Goal: Communication & Community: Answer question/provide support

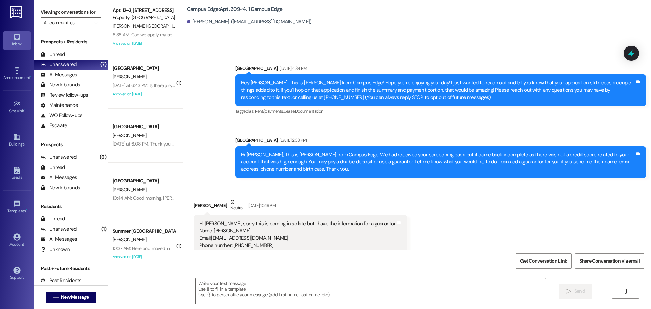
scroll to position [2602, 0]
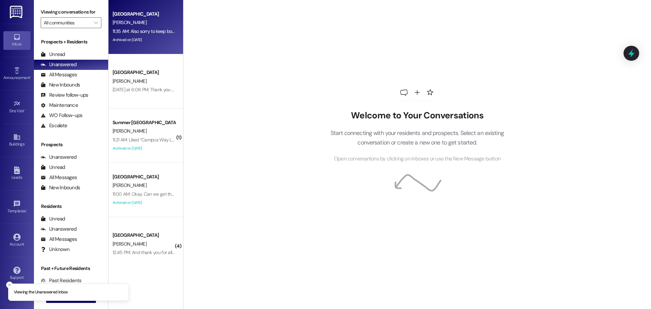
click at [158, 37] on div "Archived on 08/28/2025" at bounding box center [144, 40] width 64 height 8
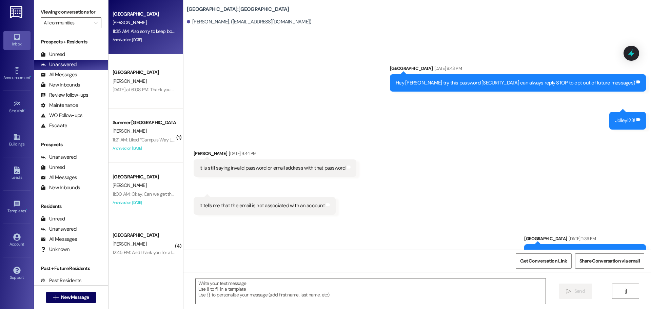
scroll to position [816, 0]
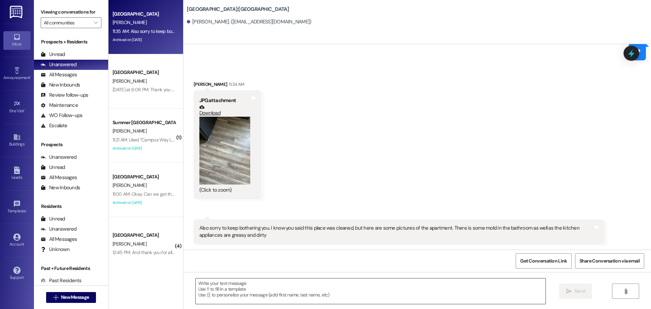
click at [340, 279] on textarea at bounding box center [371, 290] width 350 height 25
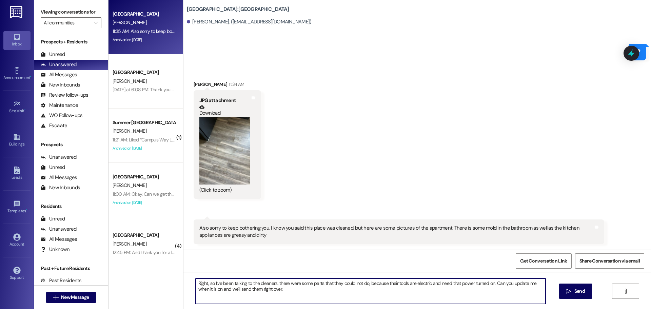
click at [212, 283] on textarea "Right, so I;ve been talking to the cleaners, there were some parts that they co…" at bounding box center [371, 290] width 350 height 25
type textarea "Right, so I've been talking to the cleaners, there were some parts that they co…"
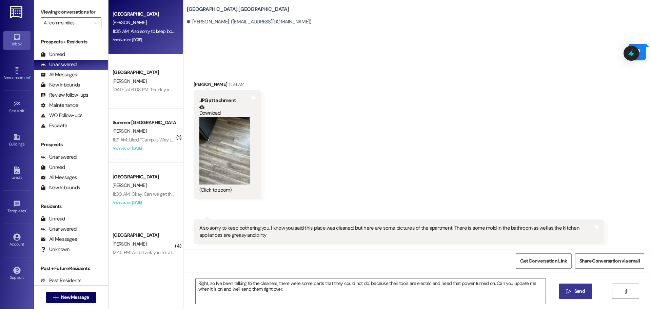
click at [578, 298] on button " Send" at bounding box center [575, 290] width 33 height 15
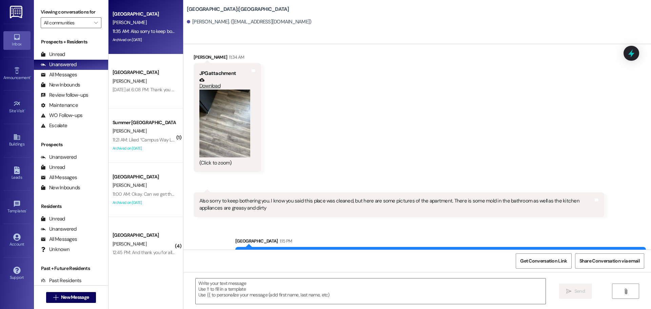
scroll to position [870, 0]
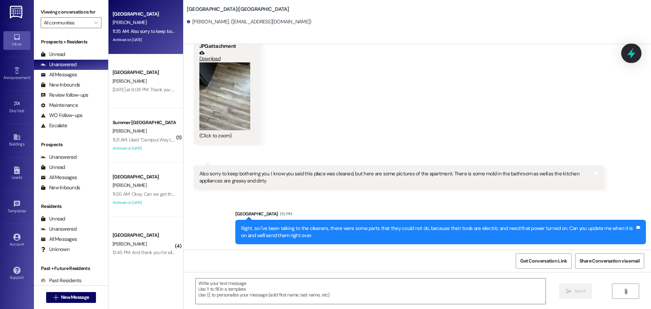
click at [636, 54] on icon at bounding box center [632, 53] width 12 height 12
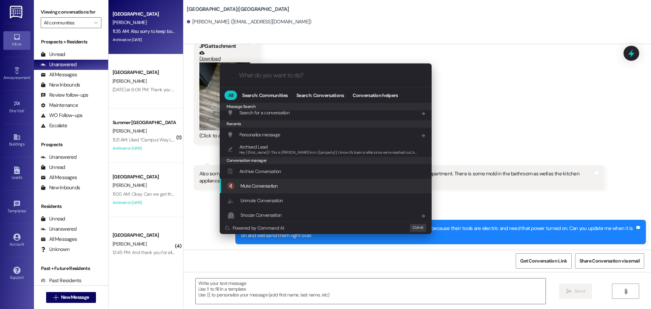
scroll to position [318, 0]
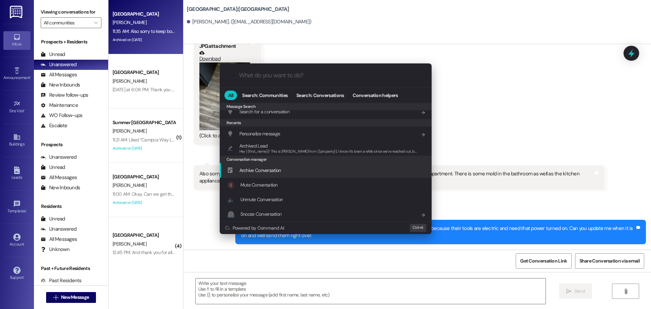
click at [290, 168] on div "Archive Conversation Add shortcut" at bounding box center [326, 169] width 198 height 7
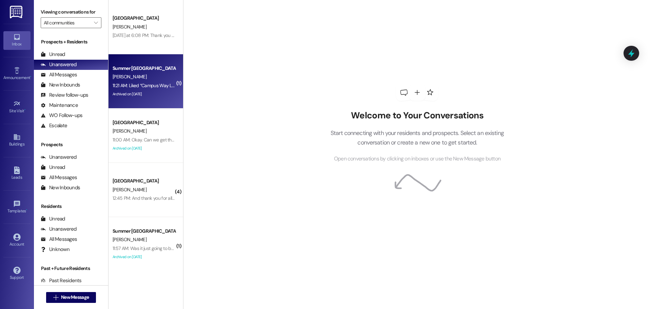
click at [122, 101] on div "Summer Pointe Prospect C. Hansen 11:21 AM: Liked “Campus Way Leasing (Campus Wa…" at bounding box center [145, 81] width 75 height 54
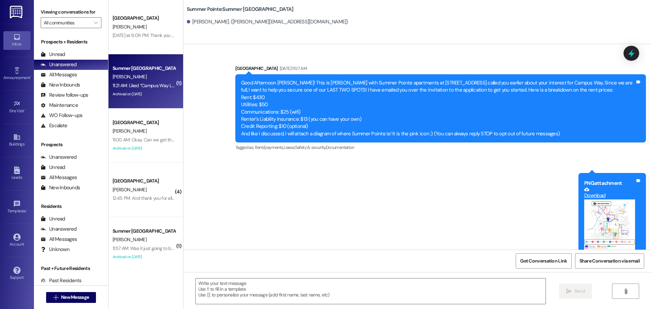
scroll to position [2497, 0]
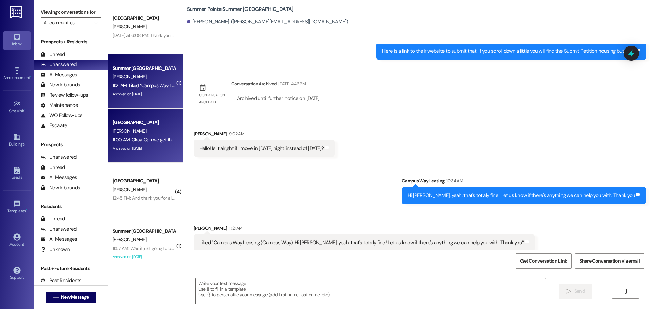
click at [143, 151] on div "Archived on 08/26/2025" at bounding box center [144, 148] width 64 height 8
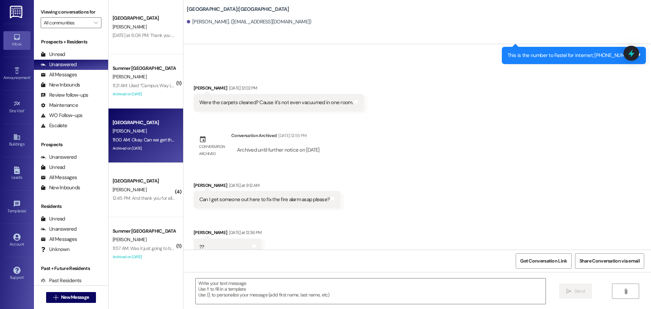
scroll to position [2891, 0]
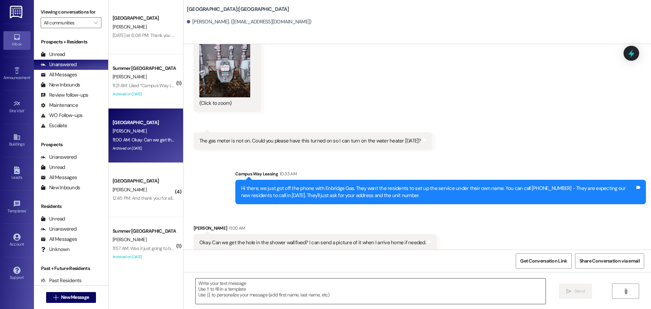
click at [370, 293] on textarea at bounding box center [371, 290] width 350 height 25
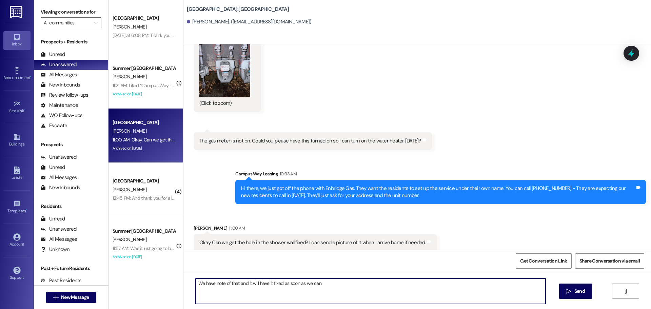
type textarea "We have note of that and it will have it fixed as soon as we can."
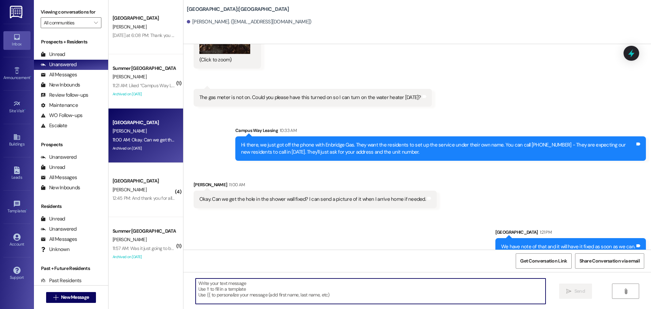
scroll to position [2939, 0]
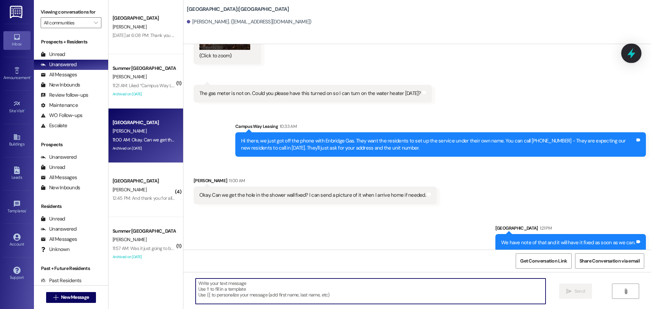
click at [637, 48] on div at bounding box center [631, 52] width 20 height 19
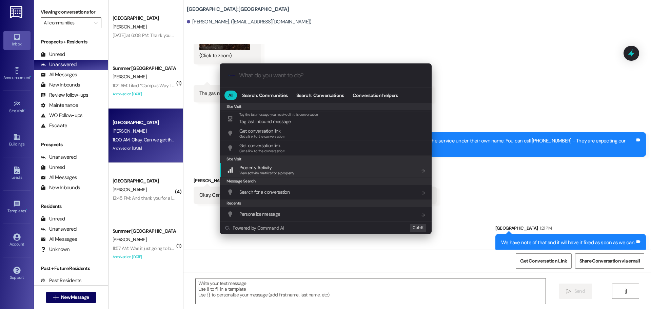
scroll to position [318, 0]
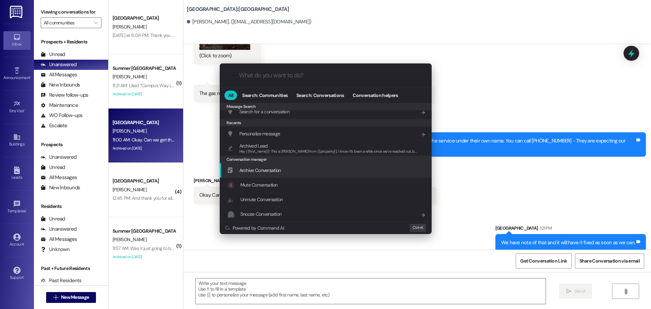
click at [275, 169] on span "Archive Conversation" at bounding box center [260, 170] width 42 height 6
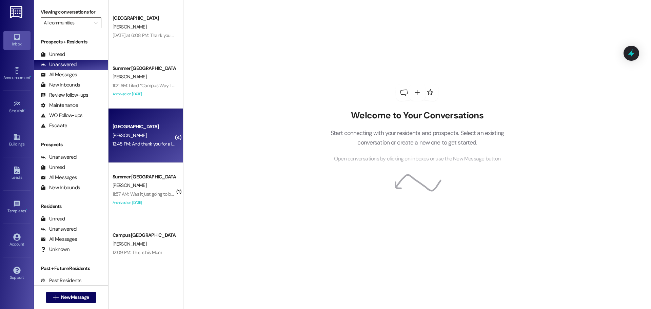
click at [157, 124] on div "[GEOGRAPHIC_DATA]" at bounding box center [144, 126] width 63 height 7
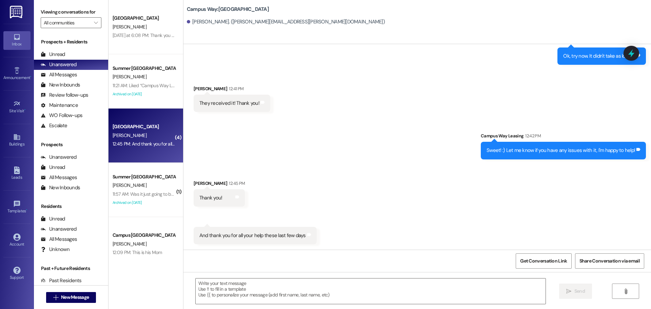
scroll to position [593, 0]
click at [626, 57] on icon at bounding box center [632, 53] width 12 height 12
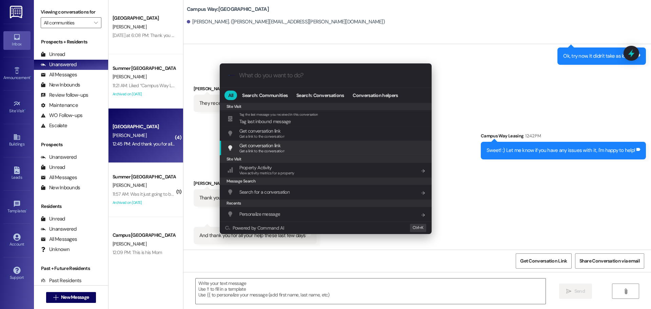
scroll to position [340, 0]
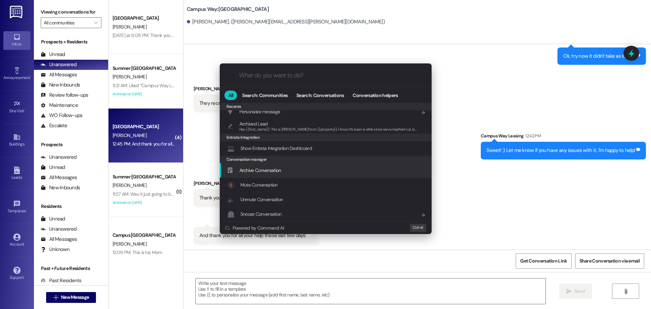
click at [257, 174] on span "Archive Conversation" at bounding box center [260, 169] width 42 height 7
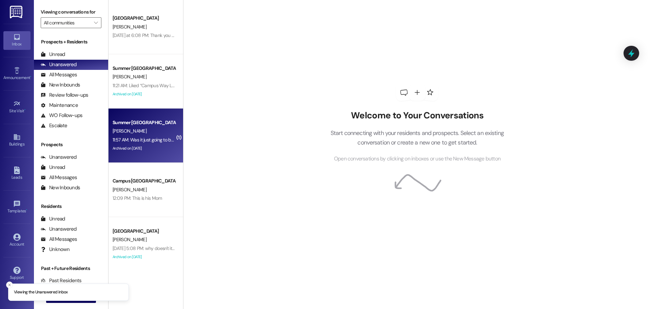
click at [160, 115] on div "Summer Pointe Prospect [PERSON_NAME] 11:57 AM: Was it just going to be [PERSON_…" at bounding box center [145, 135] width 75 height 54
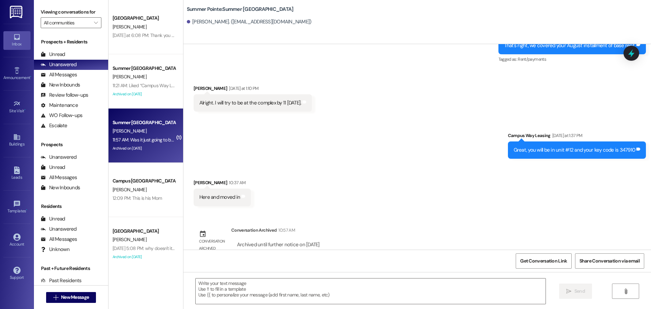
scroll to position [1250, 0]
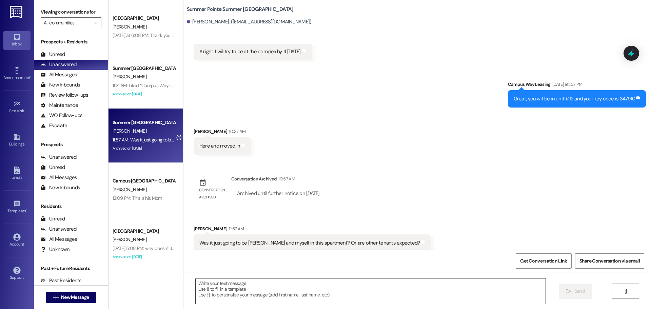
click at [241, 286] on textarea at bounding box center [371, 290] width 350 height 25
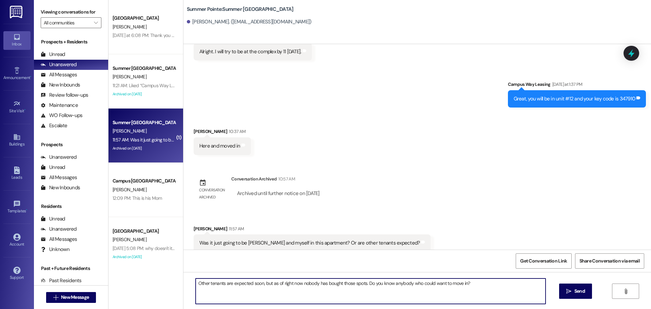
click at [488, 286] on textarea "Other tenants are expected soon, but as of right now nobody has bought those sp…" at bounding box center [371, 290] width 350 height 25
type textarea "Other tenants are expected soon, but as of right now nobody has bought those sp…"
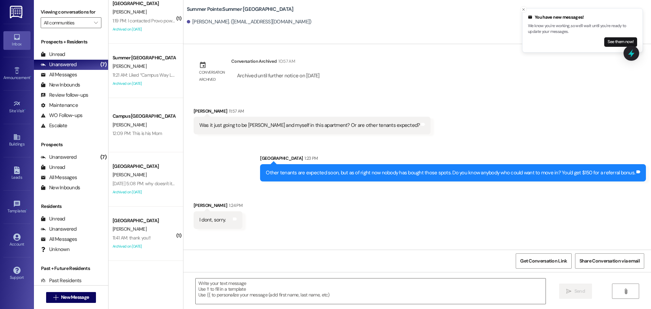
scroll to position [1392, 0]
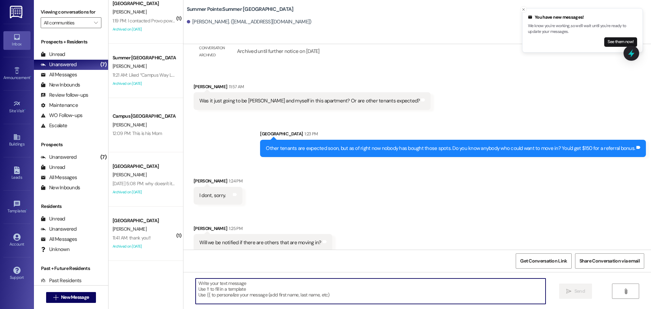
click at [395, 286] on textarea at bounding box center [371, 290] width 350 height 25
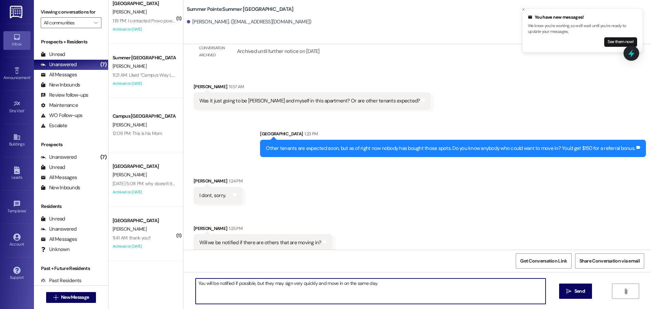
drag, startPoint x: 278, startPoint y: 285, endPoint x: 270, endPoint y: 285, distance: 7.5
click at [270, 285] on textarea "You will be notified if possible, but they may sign very quickly and move in on…" at bounding box center [371, 290] width 350 height 25
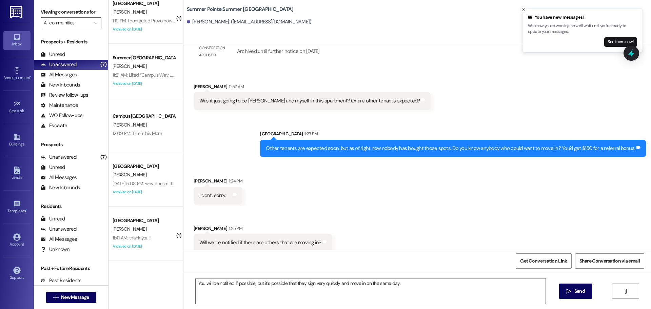
click at [431, 277] on div "You will be notified if possible, but it's possible that they sign very quickly…" at bounding box center [417, 297] width 468 height 51
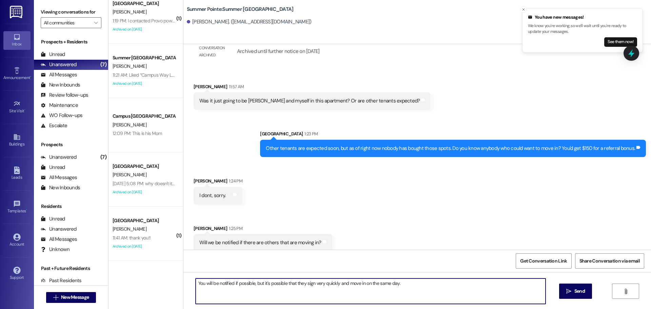
click at [429, 287] on textarea "You will be notified if possible, but it's possible that they sign very quickly…" at bounding box center [371, 290] width 350 height 25
type textarea "You will be notified if possible, but it's possible that they sign very quickly…"
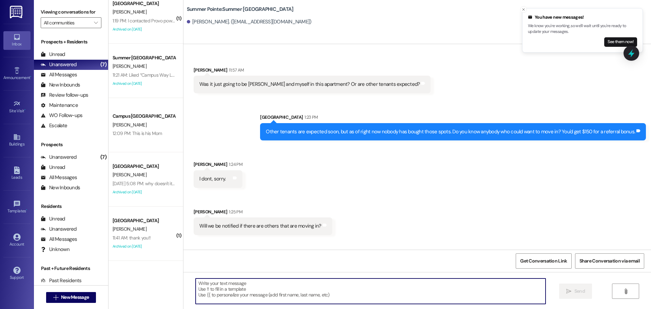
scroll to position [1447, 0]
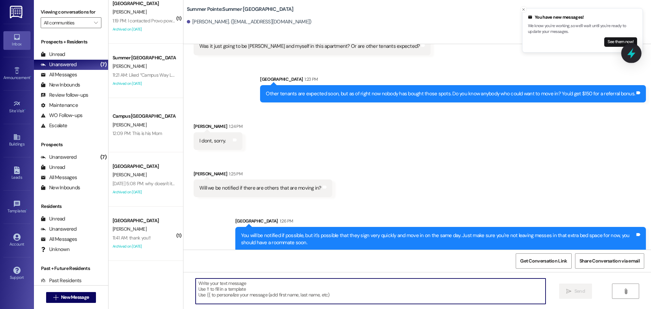
click at [627, 53] on icon at bounding box center [632, 53] width 12 height 12
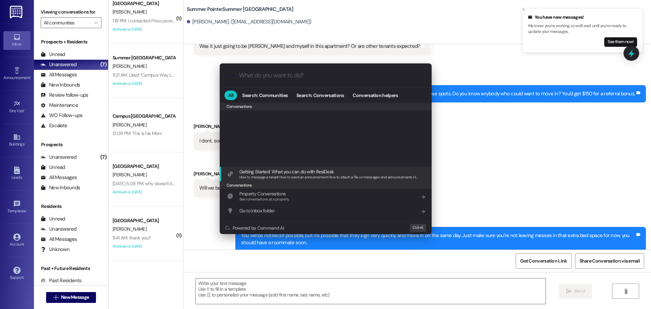
scroll to position [318, 0]
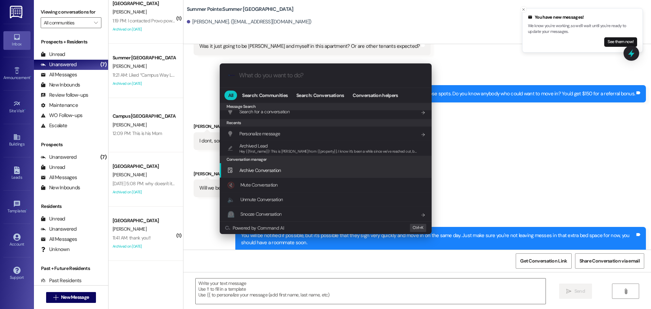
click at [274, 171] on span "Archive Conversation" at bounding box center [260, 170] width 42 height 6
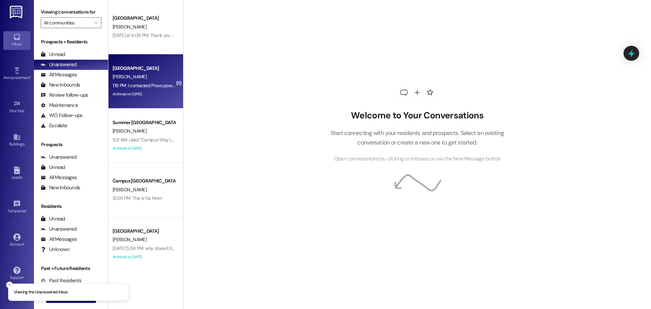
click at [157, 64] on div "South Pointe Prospect" at bounding box center [144, 68] width 64 height 8
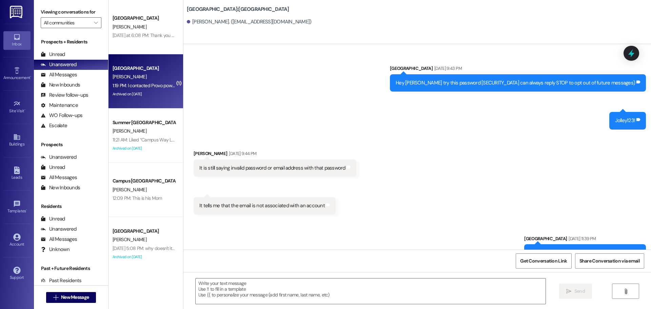
scroll to position [927, 0]
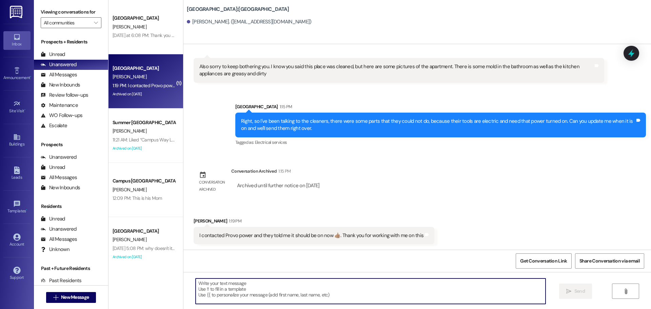
click at [308, 282] on textarea at bounding box center [371, 290] width 350 height 25
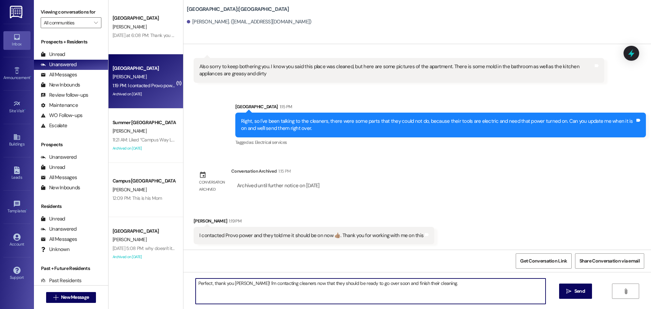
type textarea "Perfect, thank you Aaron! I'm contacting cleaners now that they should be ready…"
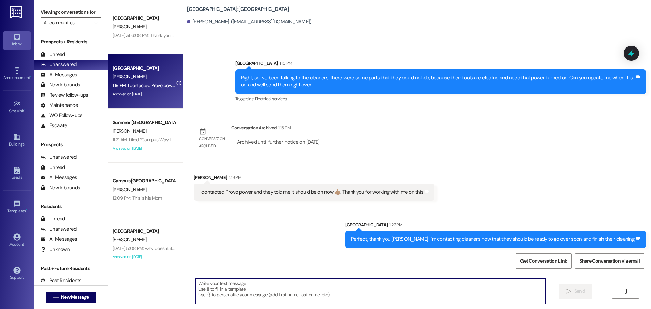
scroll to position [975, 0]
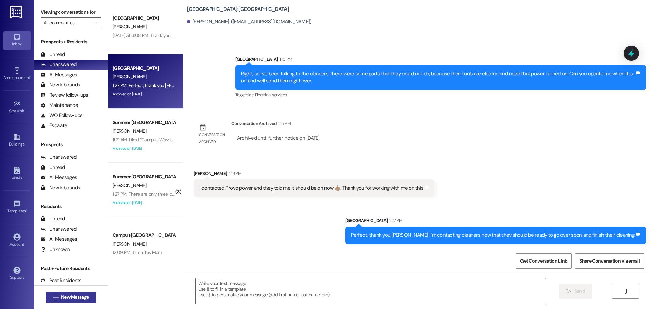
click at [55, 297] on icon "" at bounding box center [55, 297] width 5 height 5
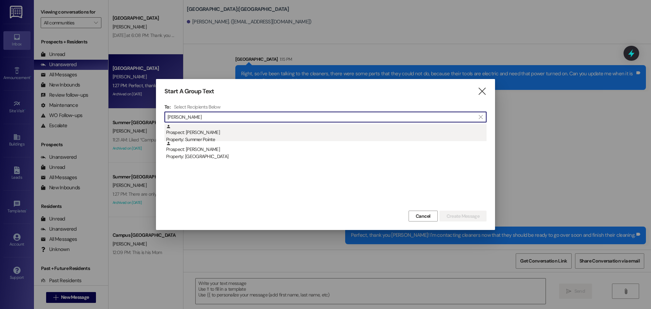
type input "david cole"
click at [297, 134] on div "Prospect: David Cole Property: Summer Pointe" at bounding box center [326, 133] width 320 height 19
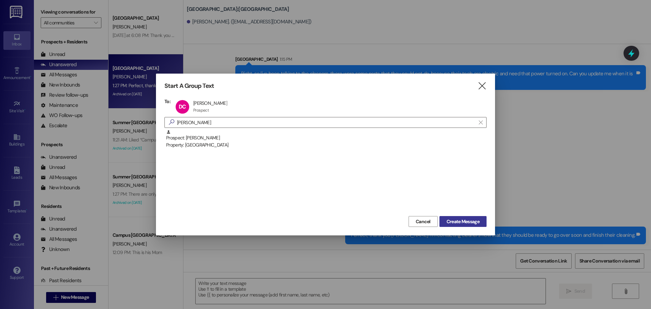
click at [452, 223] on span "Create Message" at bounding box center [463, 221] width 33 height 7
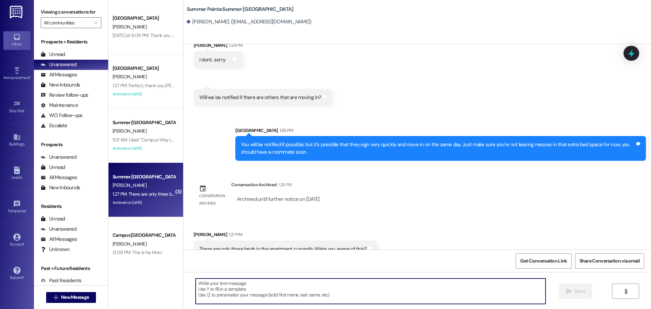
scroll to position [1494, 0]
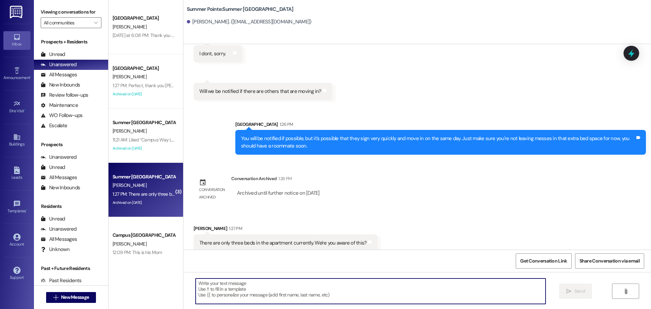
click at [257, 297] on textarea at bounding box center [371, 290] width 350 height 25
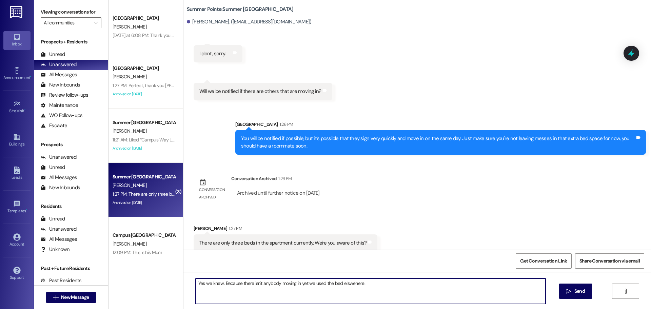
click at [343, 288] on textarea "Yes we knew. Because there isn't anybody moving in yet we used the bed elsweher…" at bounding box center [371, 290] width 350 height 25
click at [346, 283] on textarea "Yes we knew. Because there isn't anybody moving in yet we used the bed elsweher…" at bounding box center [371, 290] width 350 height 25
click at [380, 284] on textarea "Yes we knew. Because there isn't anybody moving in yet we used the bed elsewher…" at bounding box center [371, 290] width 350 height 25
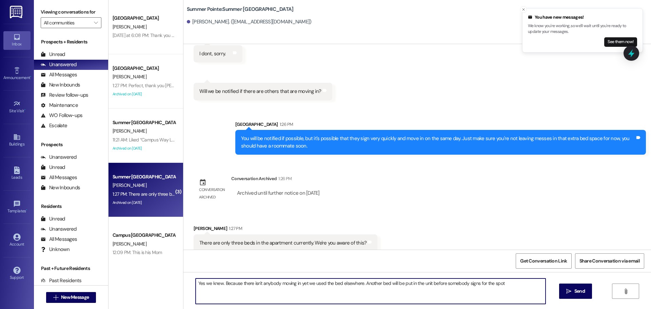
type textarea "Yes we knew. Because there isn't anybody moving in yet we used the bed elsewher…"
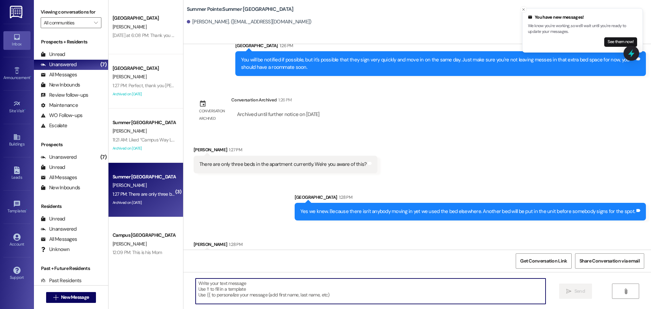
scroll to position [1589, 0]
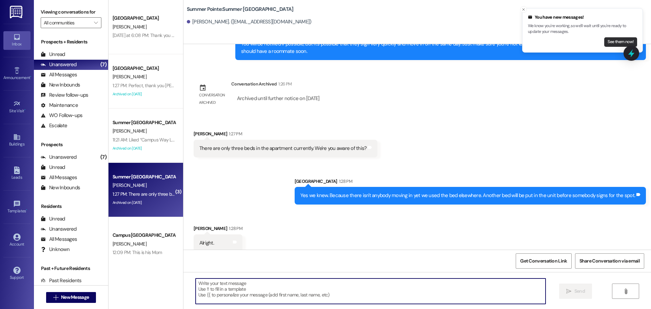
click at [618, 41] on button "See them now!" at bounding box center [620, 41] width 33 height 9
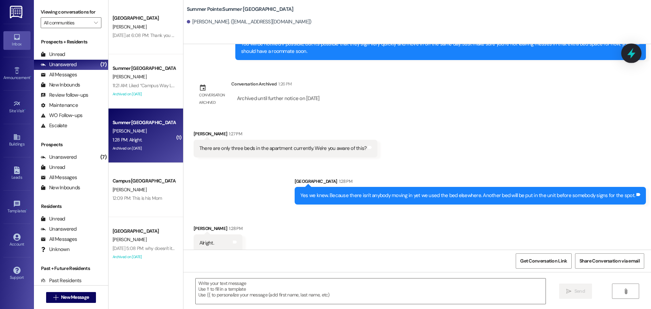
click at [635, 53] on icon at bounding box center [632, 53] width 12 height 12
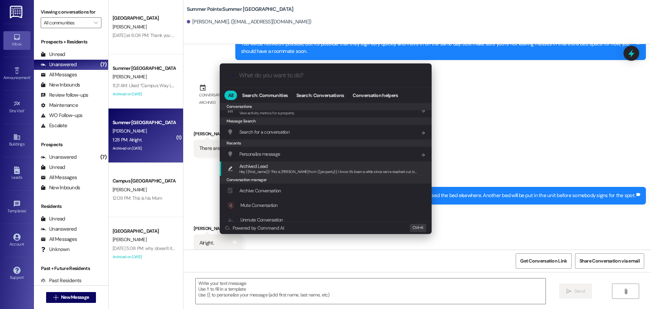
scroll to position [318, 0]
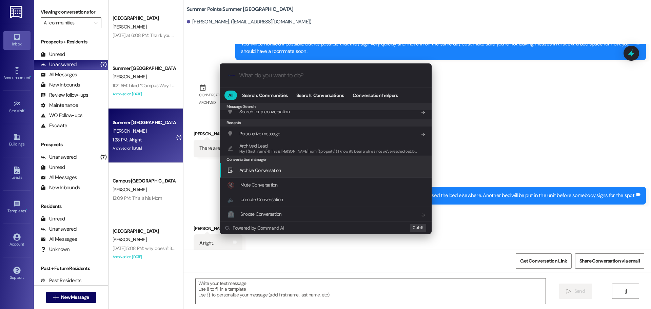
click at [286, 173] on div "Archive Conversation Add shortcut" at bounding box center [326, 169] width 198 height 7
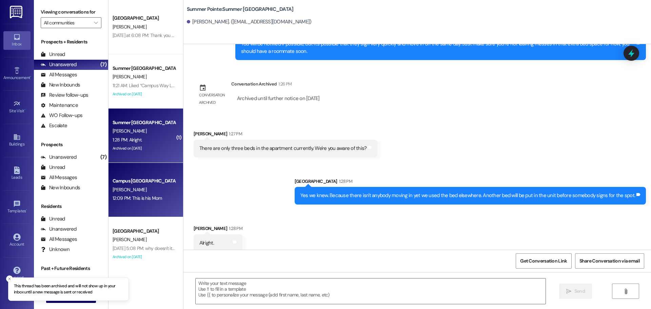
click at [139, 184] on div "Campus Edge Prospect" at bounding box center [144, 180] width 63 height 7
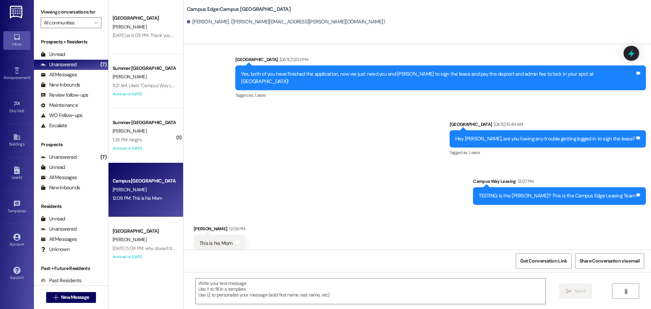
scroll to position [244, 0]
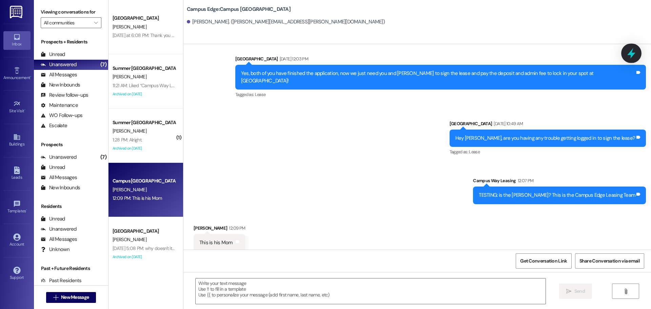
click at [632, 54] on icon at bounding box center [631, 53] width 8 height 11
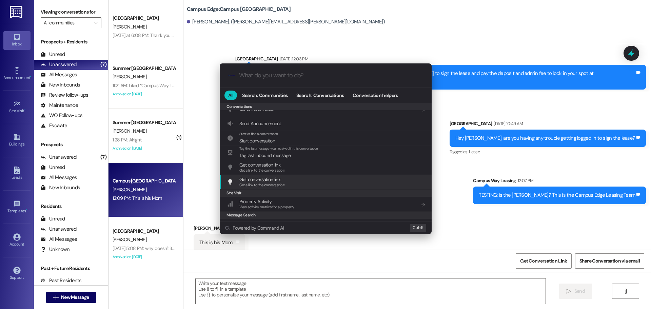
scroll to position [318, 0]
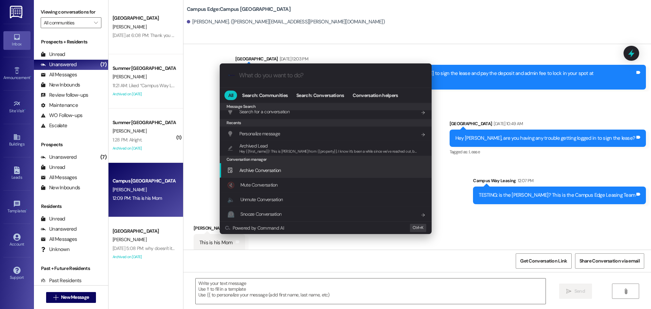
click at [278, 175] on div "Archive Conversation Add shortcut" at bounding box center [326, 170] width 212 height 15
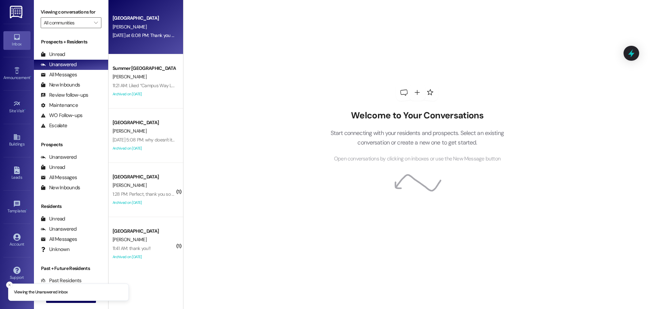
click at [141, 18] on div "Campus Way Prospect" at bounding box center [144, 18] width 63 height 7
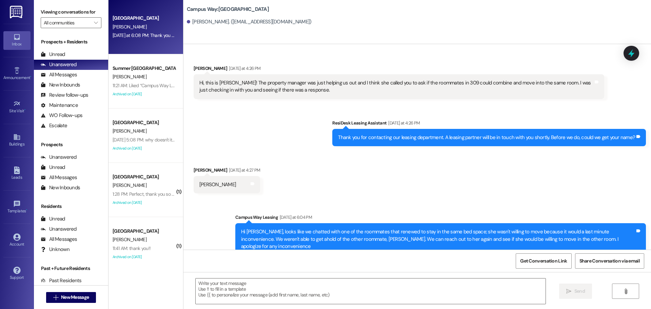
scroll to position [51, 0]
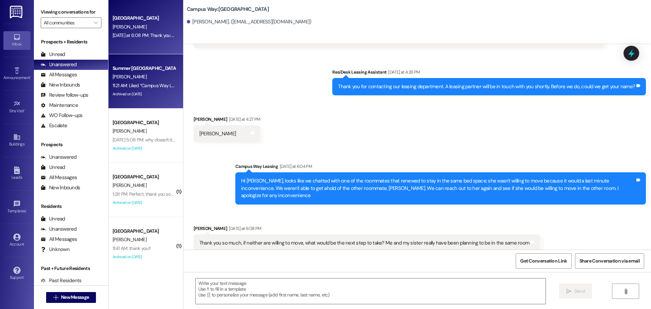
click at [142, 62] on div "Summer Pointe Prospect C. Hansen 11:21 AM: Liked “Campus Way Leasing (Campus Wa…" at bounding box center [145, 81] width 75 height 54
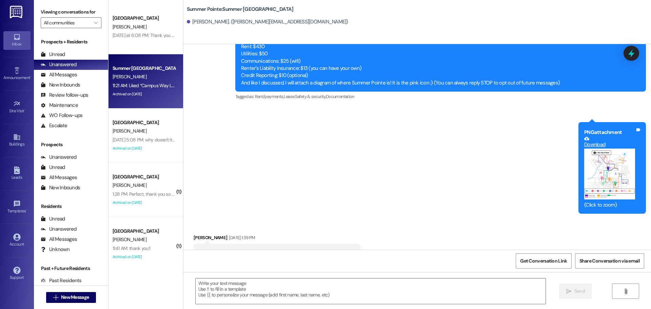
scroll to position [2497, 0]
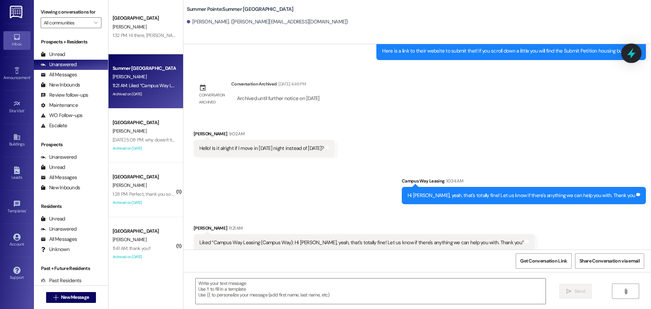
click at [630, 59] on div at bounding box center [631, 52] width 20 height 19
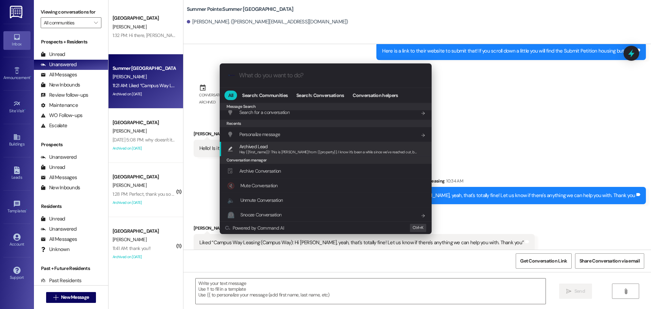
scroll to position [318, 0]
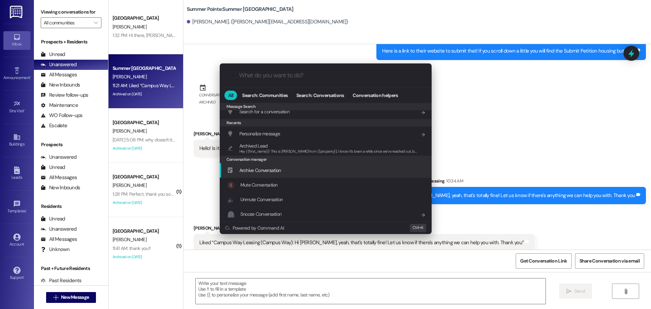
click at [287, 169] on div "Archive Conversation Add shortcut" at bounding box center [326, 169] width 198 height 7
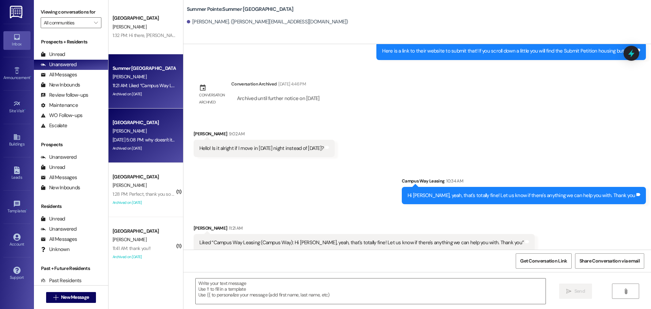
click at [133, 138] on div "Aug 25, 2025 at 5:08 PM: why doesn't it let me call you Aug 25, 2025 at 5:08 PM…" at bounding box center [157, 140] width 88 height 6
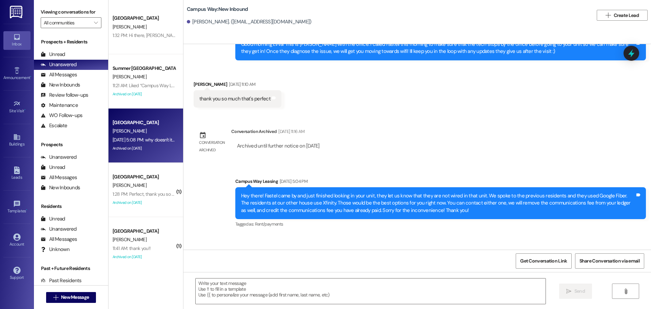
scroll to position [488, 0]
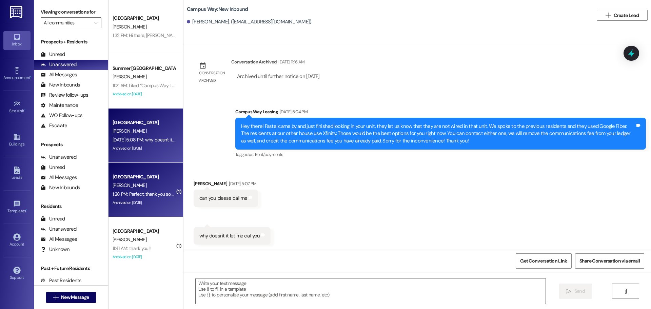
click at [142, 170] on div "South Pointe Prospect A. Jolley 1:28 PM: Perfect, thank you so much! 1:28 PM: P…" at bounding box center [145, 190] width 75 height 54
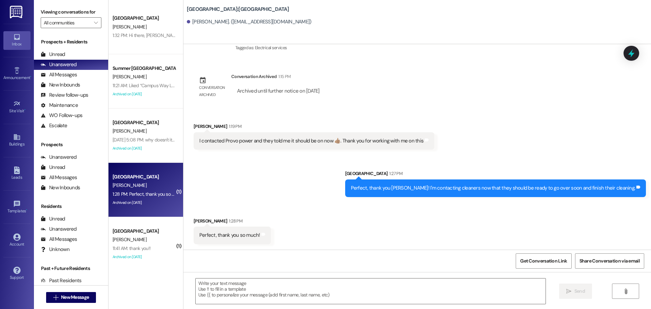
click at [136, 131] on div "E. Kreitlein" at bounding box center [144, 131] width 64 height 8
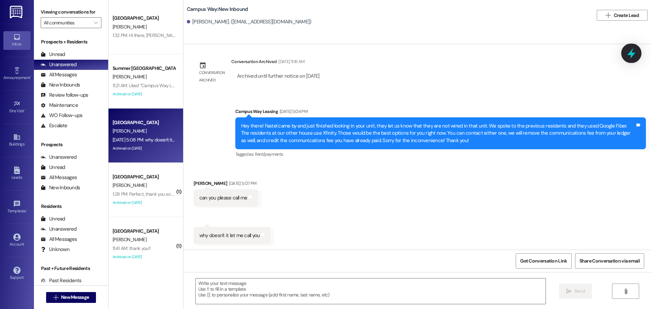
scroll to position [488, 0]
click at [626, 53] on div at bounding box center [631, 52] width 20 height 19
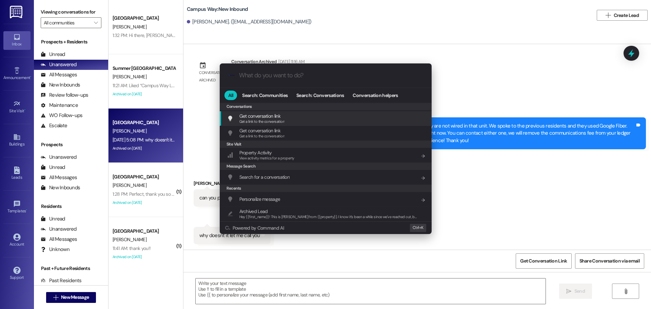
scroll to position [318, 0]
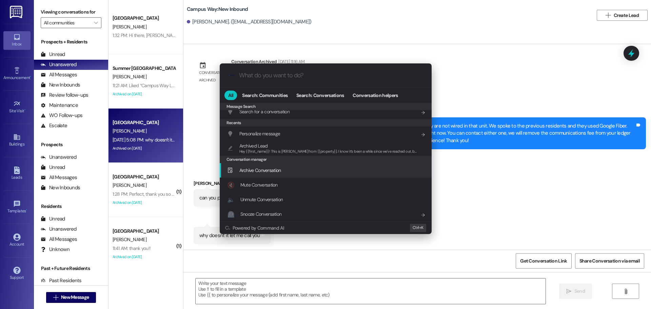
click at [274, 169] on span "Archive Conversation" at bounding box center [260, 170] width 42 height 6
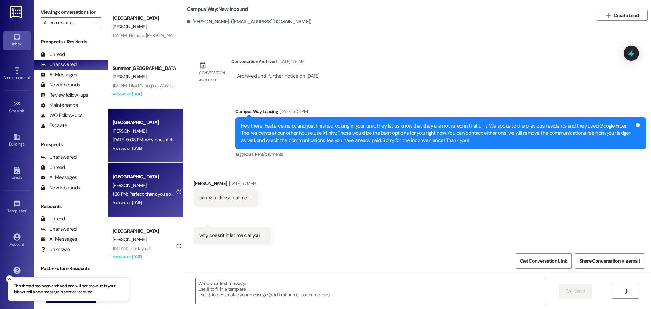
click at [160, 186] on div "A. Jolley" at bounding box center [144, 185] width 64 height 8
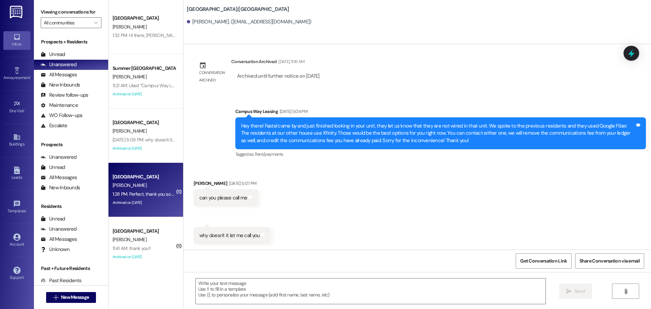
scroll to position [1022, 0]
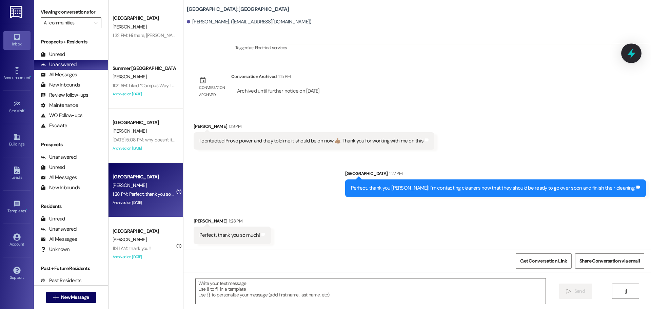
click at [631, 58] on icon at bounding box center [632, 53] width 12 height 12
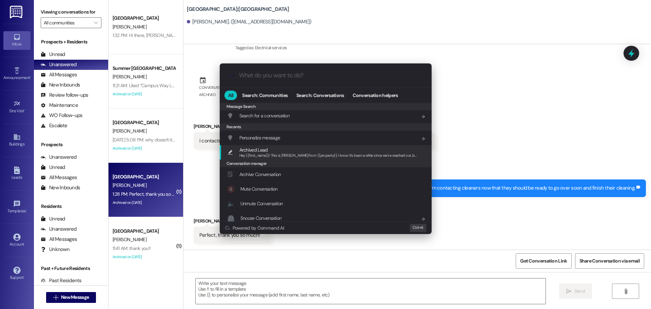
scroll to position [318, 0]
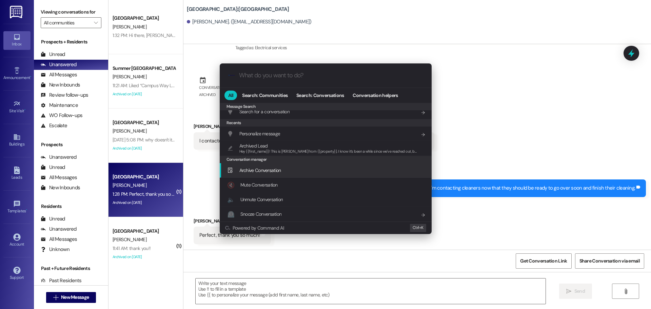
click at [280, 166] on div "Archive Conversation Add shortcut" at bounding box center [326, 170] width 212 height 15
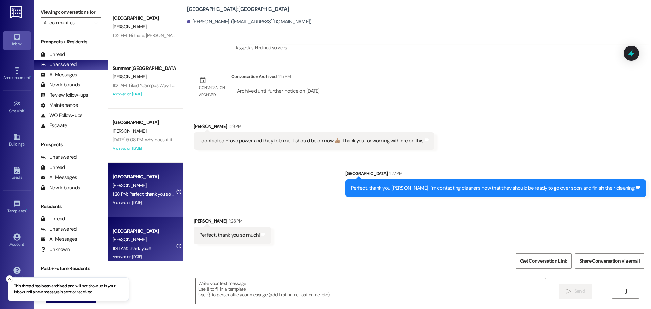
click at [115, 244] on div "11:41 AM: thank you!! 11:41 AM: thank you!!" at bounding box center [144, 248] width 64 height 8
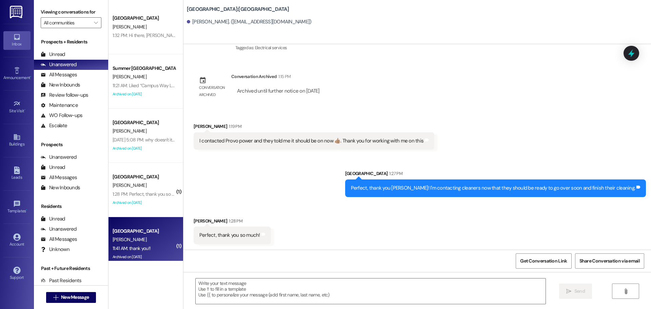
scroll to position [158, 0]
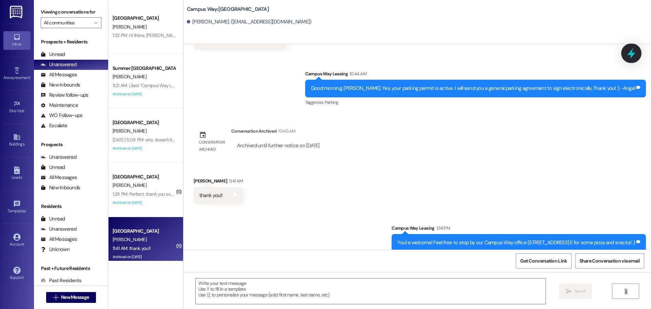
click at [627, 53] on icon at bounding box center [632, 53] width 12 height 12
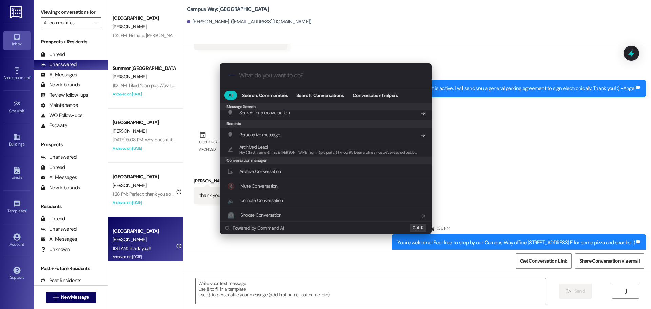
scroll to position [318, 0]
click at [345, 175] on div "Archive Conversation Add shortcut" at bounding box center [326, 170] width 212 height 15
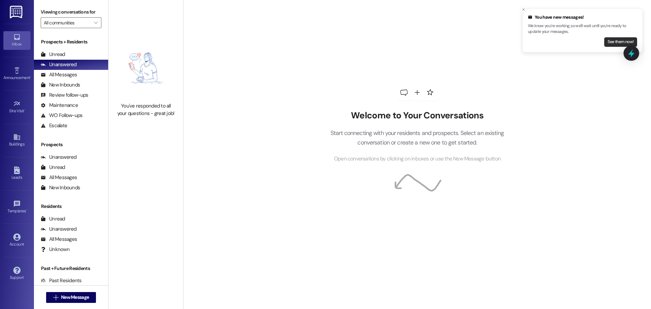
click at [612, 41] on button "See them now!" at bounding box center [620, 41] width 33 height 9
click at [616, 40] on button "See them now!" at bounding box center [620, 41] width 33 height 9
click at [610, 41] on button "See them now!" at bounding box center [620, 41] width 33 height 9
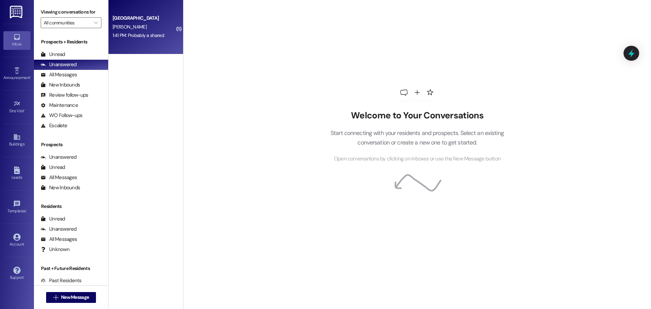
click at [130, 19] on div "[GEOGRAPHIC_DATA]" at bounding box center [144, 18] width 63 height 7
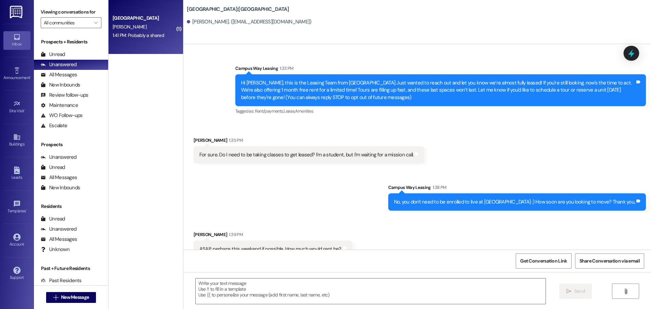
scroll to position [108, 0]
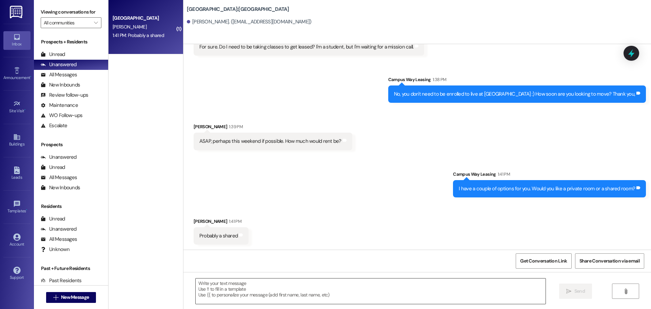
click at [345, 289] on textarea at bounding box center [371, 290] width 350 height 25
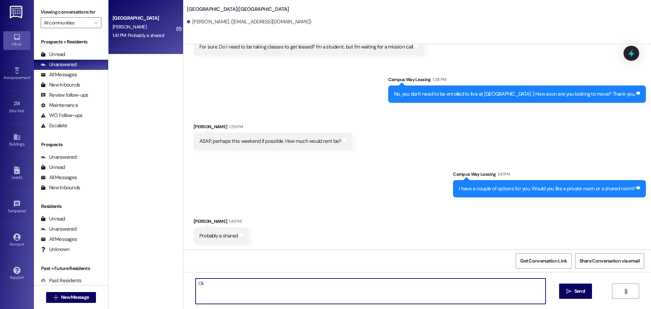
type textarea "O"
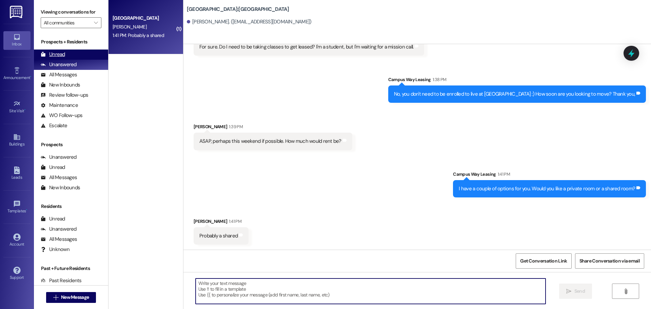
click at [83, 53] on div "Unread (0)" at bounding box center [71, 54] width 74 height 10
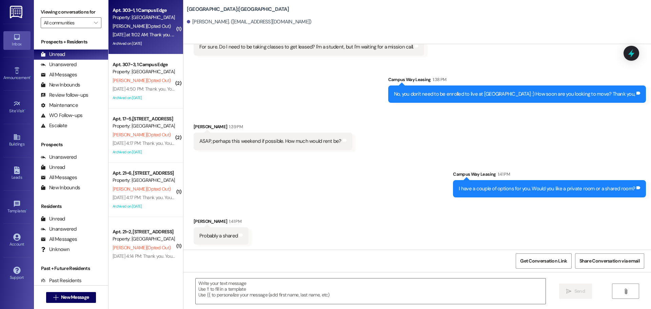
click at [153, 22] on div "T. Jarrett (Opted Out)" at bounding box center [144, 26] width 64 height 8
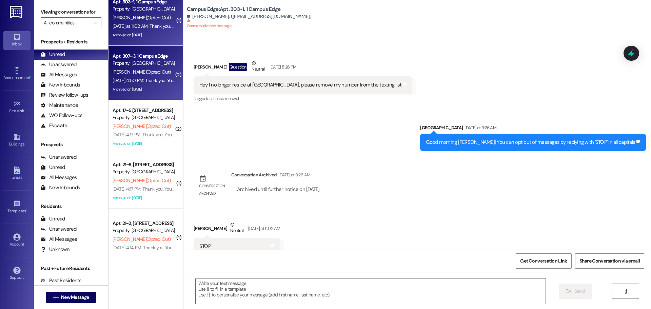
scroll to position [11, 0]
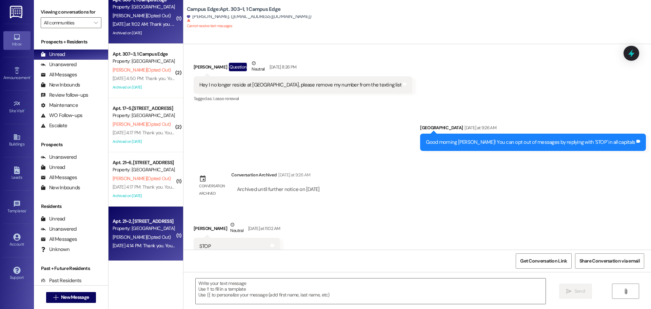
click at [135, 230] on div "Property: [GEOGRAPHIC_DATA]" at bounding box center [144, 228] width 63 height 7
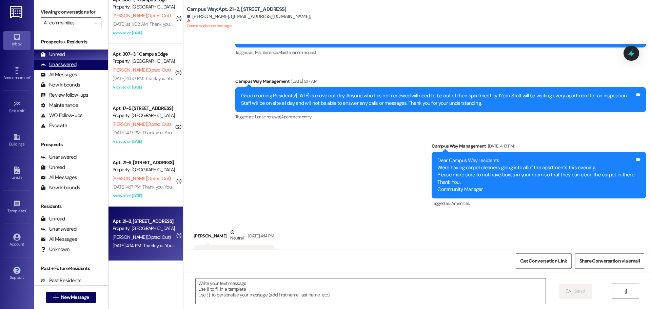
scroll to position [3482, 0]
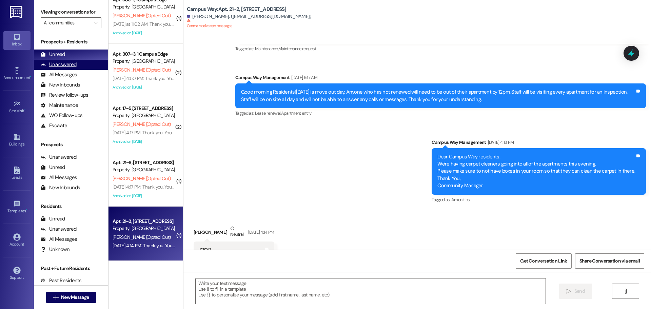
click at [72, 64] on div "Unanswered" at bounding box center [59, 64] width 36 height 7
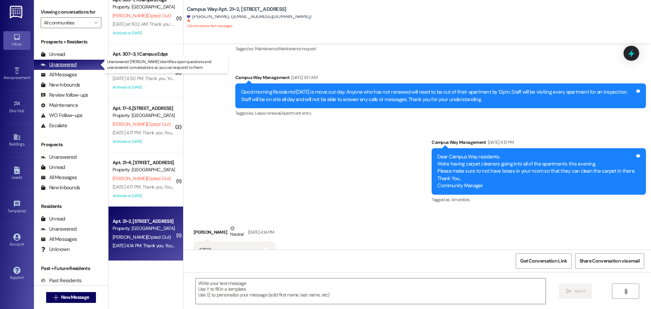
scroll to position [0, 0]
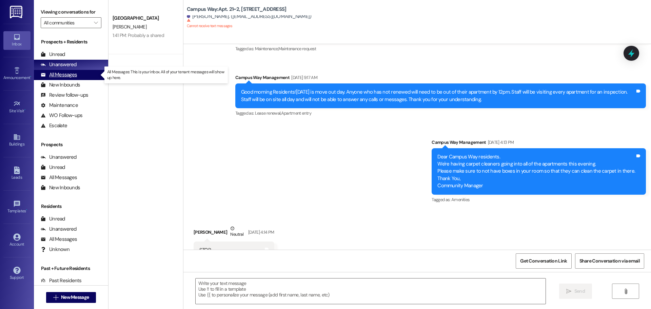
click at [81, 75] on div "All Messages (undefined)" at bounding box center [71, 75] width 74 height 10
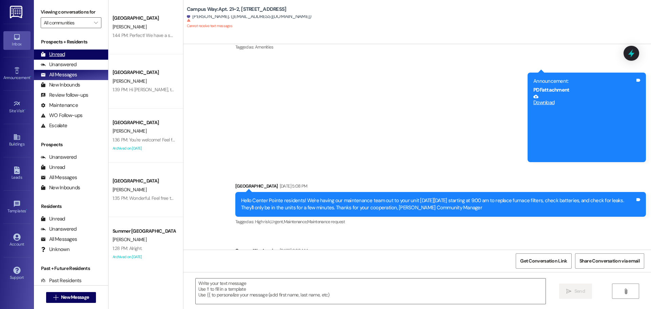
click at [77, 53] on div "Unread (0)" at bounding box center [71, 54] width 74 height 10
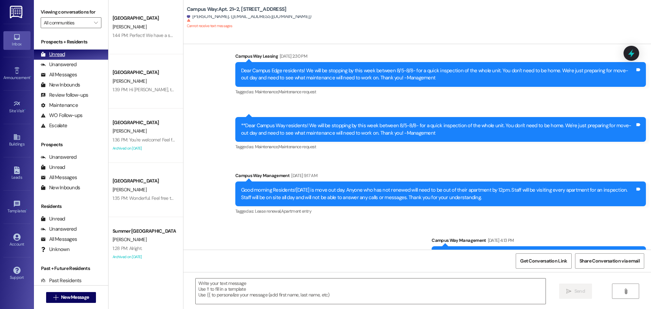
scroll to position [3482, 0]
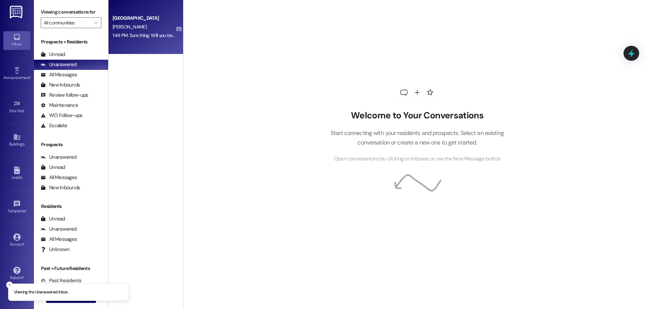
click at [174, 36] on div "[GEOGRAPHIC_DATA] [PERSON_NAME] 1:49 PM: Sure thing. Will you be open past 6? 1…" at bounding box center [145, 27] width 75 height 54
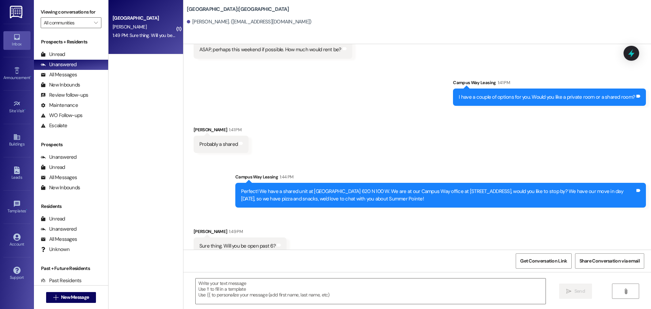
scroll to position [210, 0]
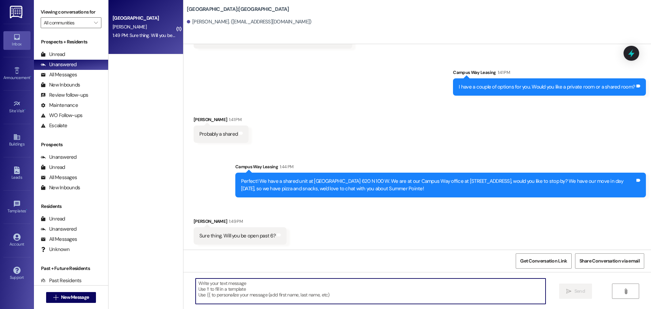
click at [235, 294] on textarea at bounding box center [371, 290] width 350 height 25
type textarea "S"
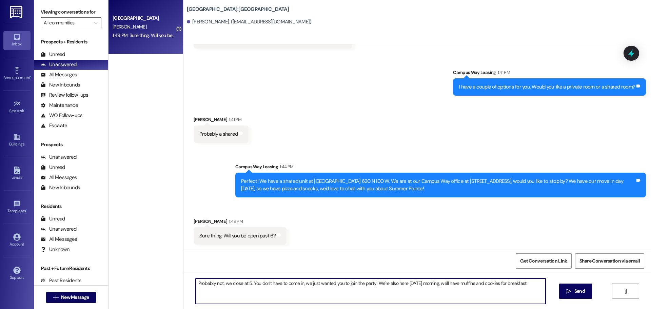
type textarea "Probably not, we close at 5. You don't have to come in, we just wanted you to j…"
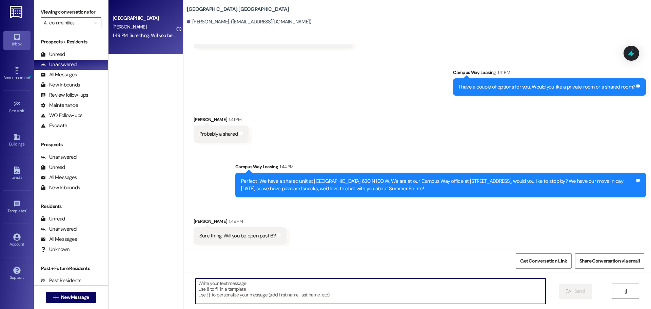
scroll to position [257, 0]
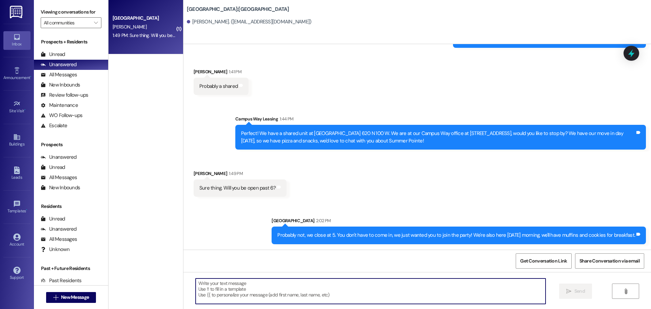
click at [284, 297] on textarea at bounding box center [371, 290] width 350 height 25
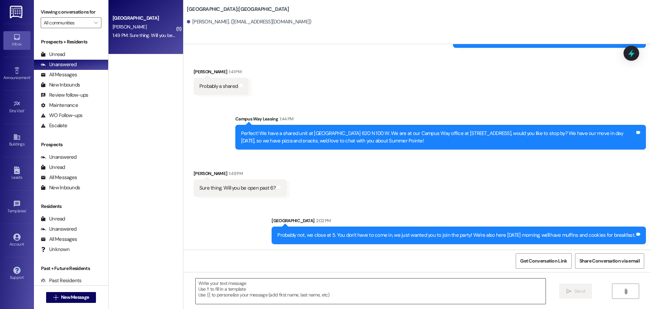
click at [228, 298] on textarea at bounding box center [371, 290] width 350 height 25
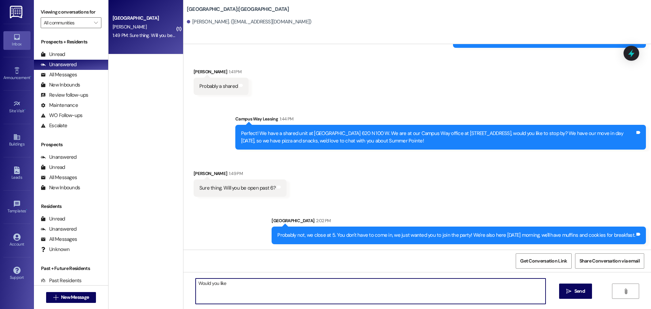
click at [264, 283] on textarea "Would you like" at bounding box center [371, 290] width 350 height 25
type textarea "Would you like to start your application? That way when you come in to chat we …"
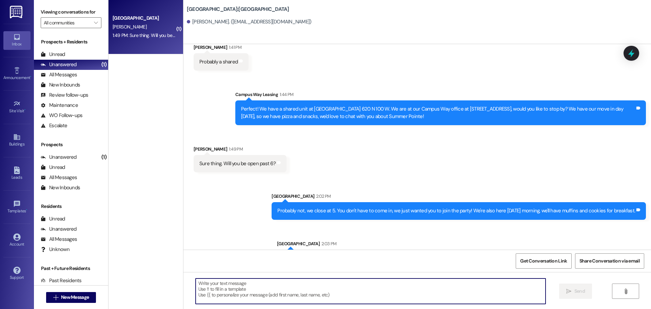
scroll to position [304, 0]
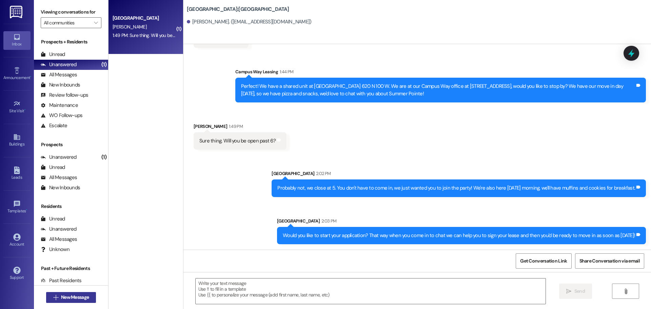
click at [52, 300] on span " New Message" at bounding box center [71, 297] width 39 height 7
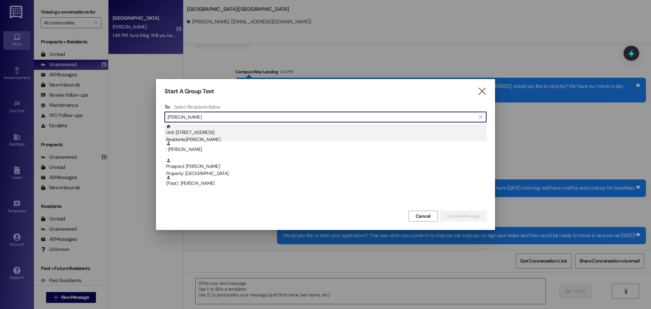
type input "[PERSON_NAME]"
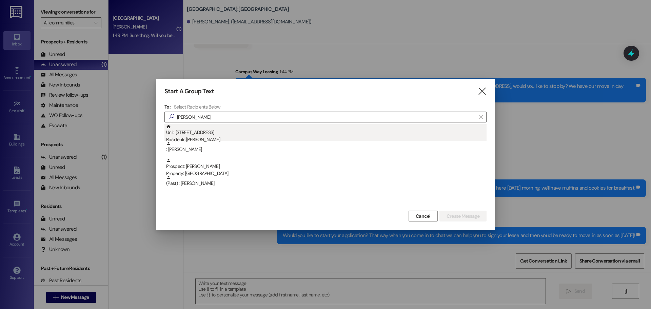
click at [375, 132] on div "Unit: 14~4 - 1 Campus Way Residents: [PERSON_NAME]" at bounding box center [326, 133] width 320 height 19
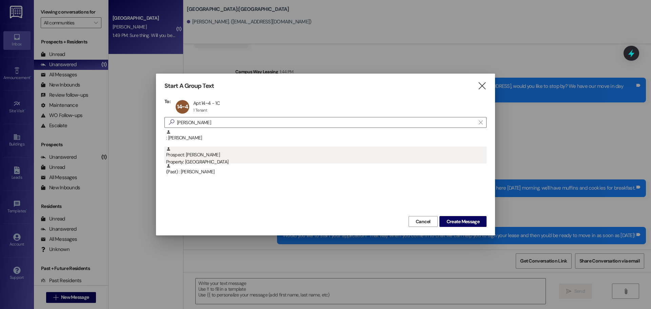
click at [235, 157] on div "Prospect: [PERSON_NAME] Property: [GEOGRAPHIC_DATA]" at bounding box center [326, 155] width 320 height 19
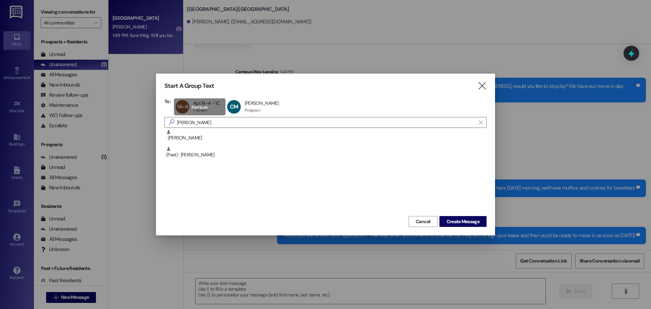
click at [210, 111] on div "14~4 Apt 14~4 - 1C Apt 14~4 - 1C 1 Tenant 1 Tenant click to remove" at bounding box center [200, 106] width 52 height 17
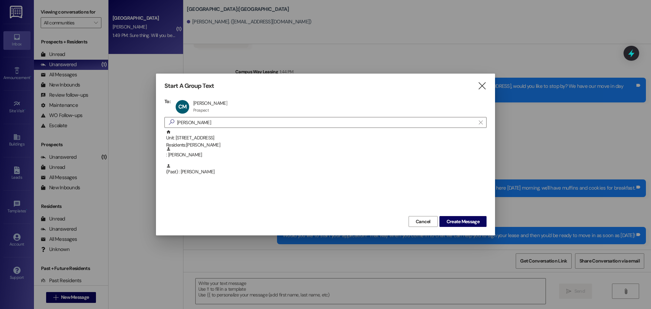
click at [451, 227] on div "Start A Group Text  To: CM [PERSON_NAME] [PERSON_NAME] Prospect Prospect click…" at bounding box center [325, 155] width 339 height 162
click at [452, 219] on span "Create Message" at bounding box center [463, 221] width 33 height 7
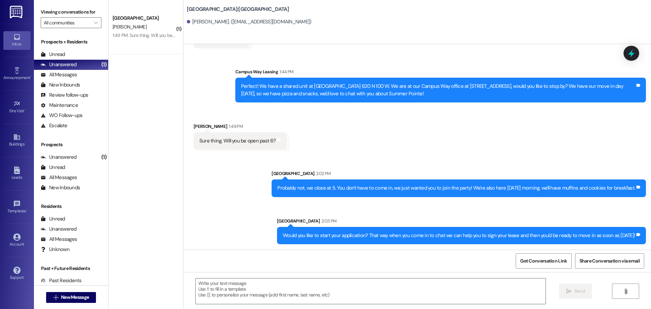
scroll to position [0, 0]
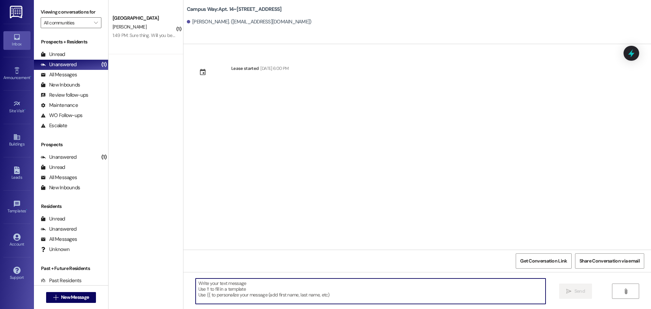
click at [237, 293] on textarea at bounding box center [371, 290] width 350 height 25
paste textarea "816470"
type textarea "Door code for apt 11! 816470"
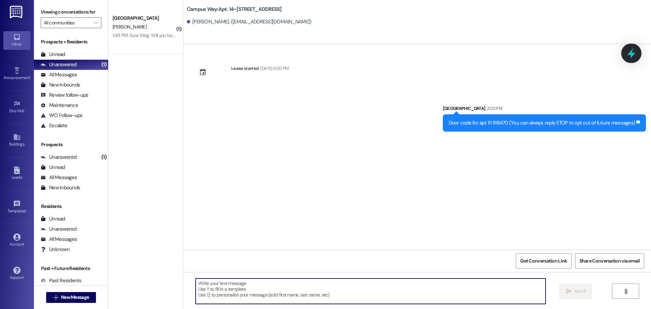
click at [627, 49] on icon at bounding box center [632, 53] width 12 height 12
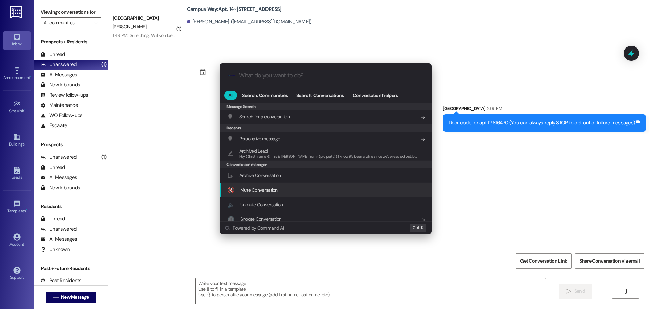
scroll to position [322, 0]
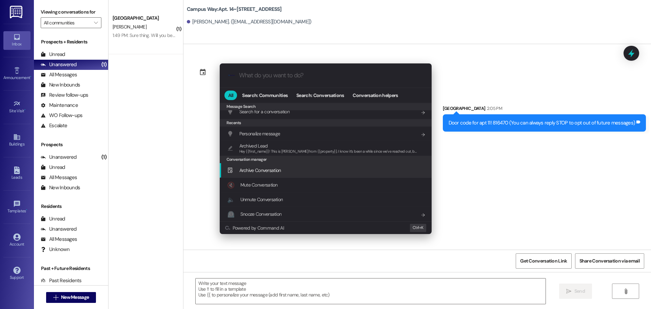
click at [263, 171] on span "Archive Conversation" at bounding box center [260, 170] width 42 height 6
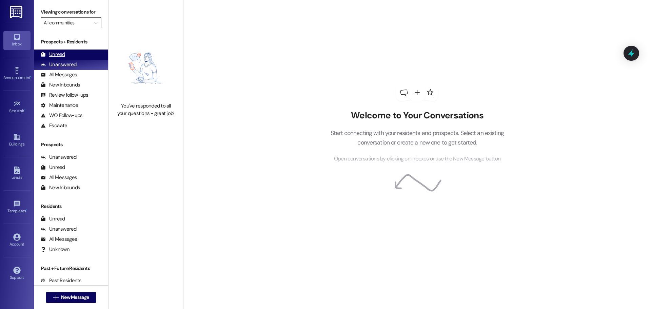
click at [57, 56] on div "Unread" at bounding box center [53, 54] width 24 height 7
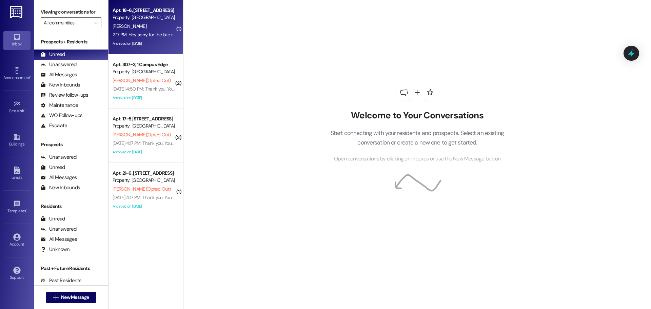
click at [148, 28] on div "[PERSON_NAME]" at bounding box center [144, 26] width 64 height 8
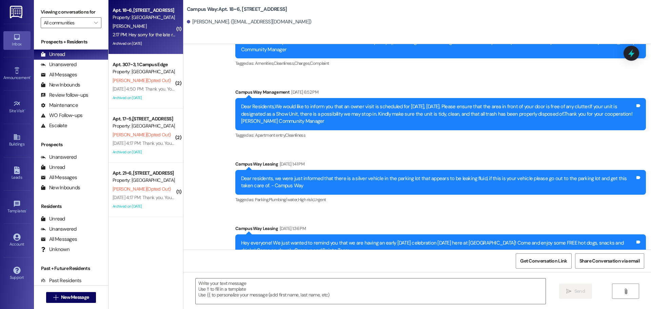
scroll to position [3928, 0]
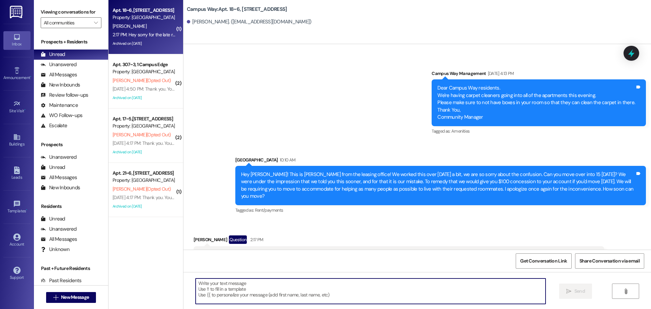
click at [437, 282] on textarea at bounding box center [371, 290] width 350 height 25
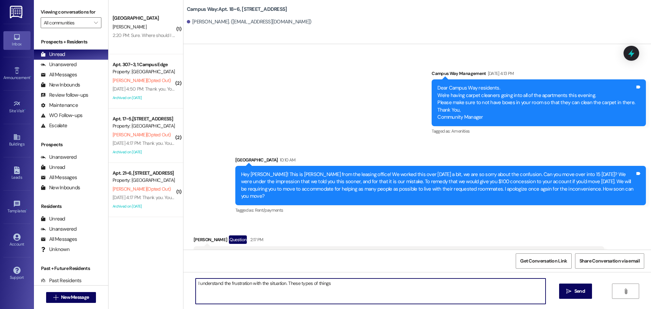
click at [356, 286] on textarea "I understand the frustration with the situation. These types of things" at bounding box center [371, 290] width 350 height 25
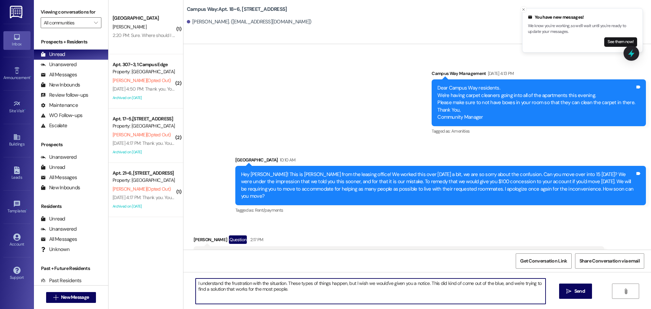
click at [408, 294] on textarea "I understand the frustration with the situation. These types of things happen, …" at bounding box center [371, 290] width 350 height 25
click at [440, 293] on textarea "I understand the frustration with the situation. These types of things happen, …" at bounding box center [371, 290] width 350 height 25
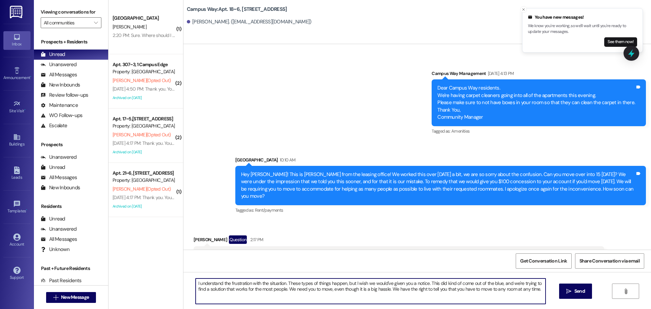
click at [540, 293] on textarea "I understand the frustration with the situation. These types of things happen, …" at bounding box center [371, 290] width 350 height 25
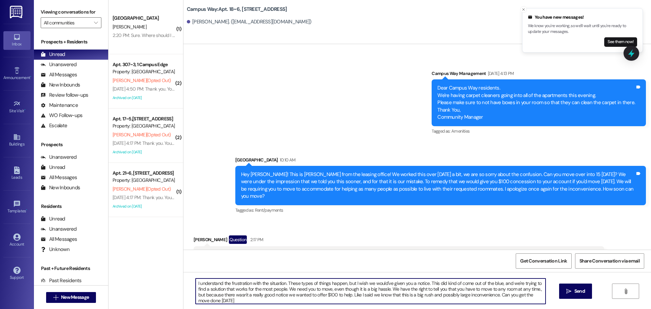
type textarea "I understand the frustration with the situation. These types of things happen, …"
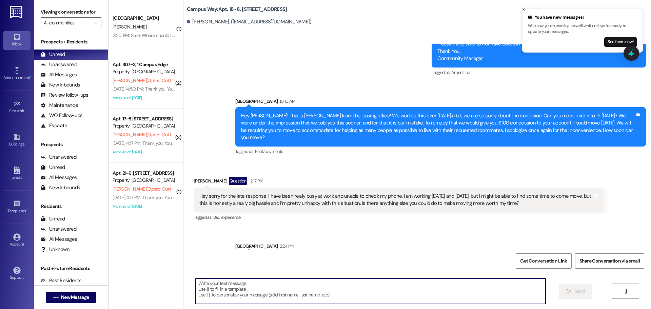
scroll to position [3990, 0]
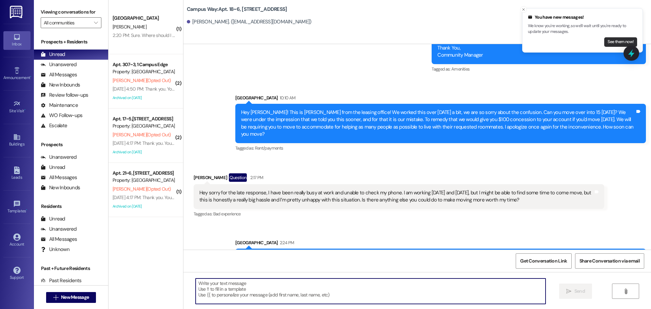
click at [621, 43] on button "See them now!" at bounding box center [620, 41] width 33 height 9
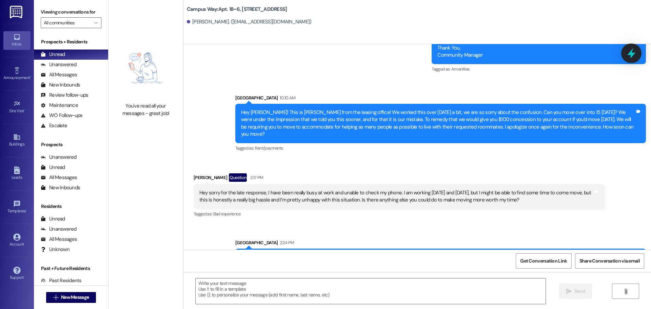
click at [628, 52] on icon at bounding box center [632, 53] width 12 height 12
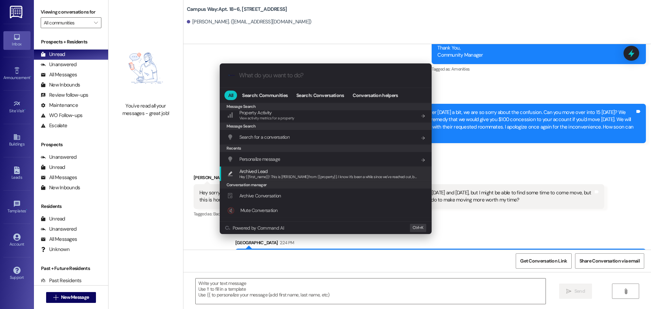
scroll to position [318, 0]
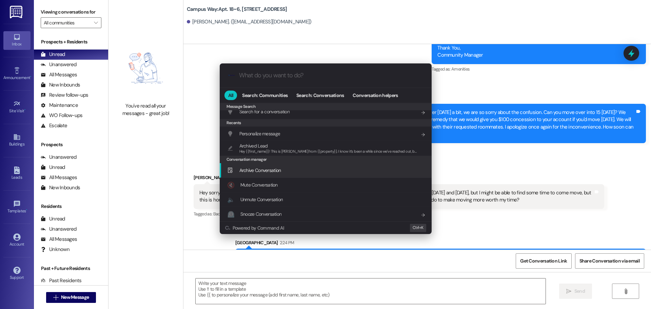
click at [281, 169] on span "Archive Conversation" at bounding box center [260, 170] width 42 height 6
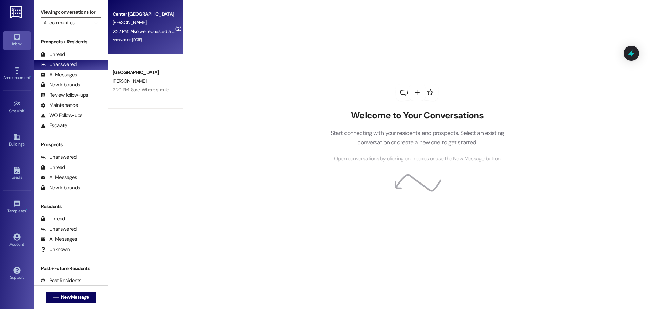
click at [112, 40] on div "Archived on [DATE]" at bounding box center [144, 40] width 64 height 8
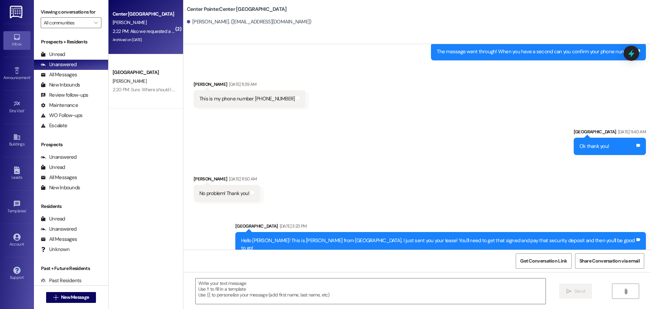
scroll to position [1614, 0]
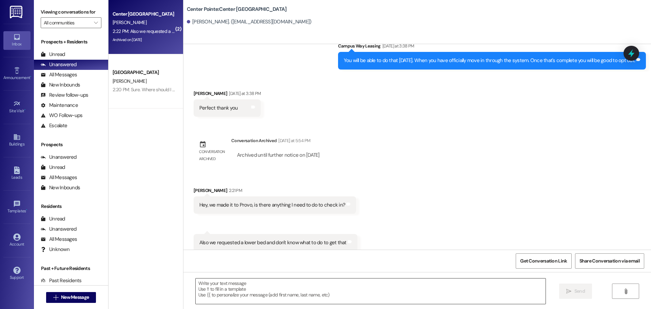
click at [283, 278] on div at bounding box center [370, 291] width 351 height 26
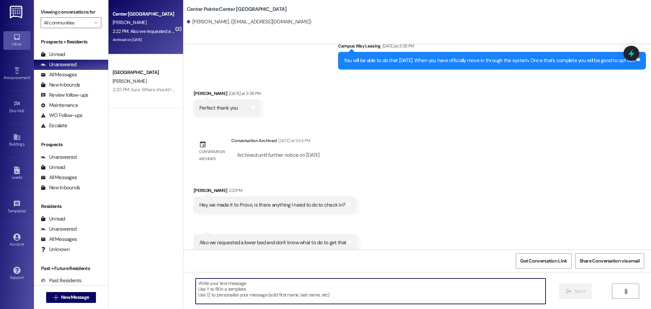
click at [350, 289] on textarea at bounding box center [371, 290] width 350 height 25
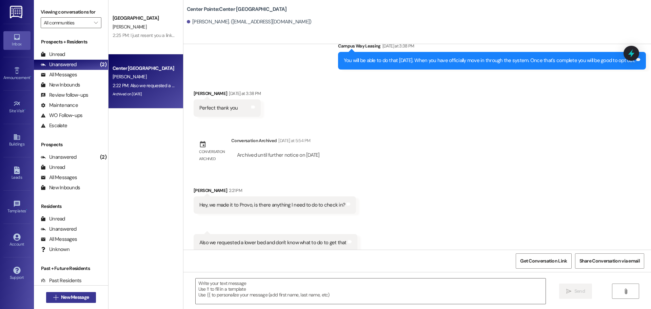
click at [58, 302] on button " New Message" at bounding box center [71, 297] width 50 height 11
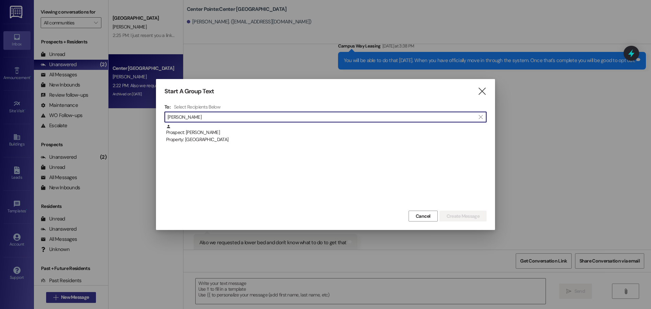
type input "[PERSON_NAME]"
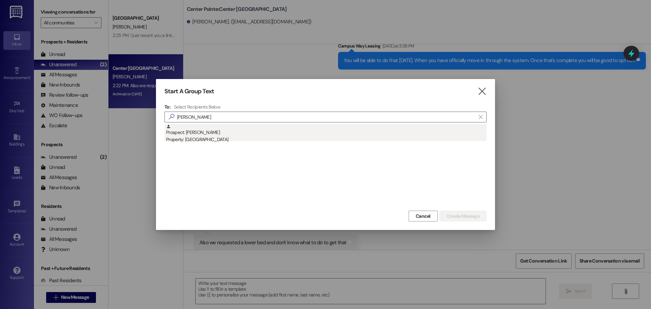
click at [255, 131] on div "Prospect: [PERSON_NAME] Property: Campus Edge" at bounding box center [326, 133] width 320 height 19
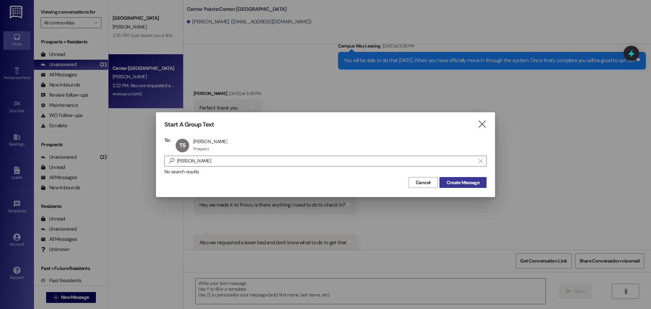
click at [447, 181] on span "Create Message" at bounding box center [463, 182] width 33 height 7
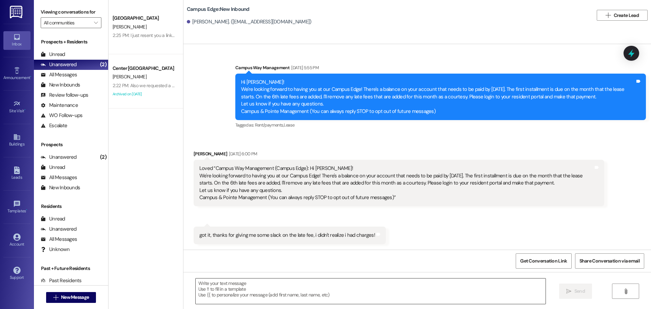
scroll to position [0, 0]
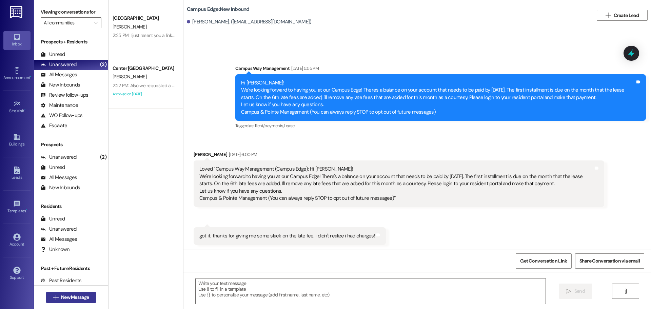
click at [66, 295] on span "New Message" at bounding box center [75, 297] width 28 height 7
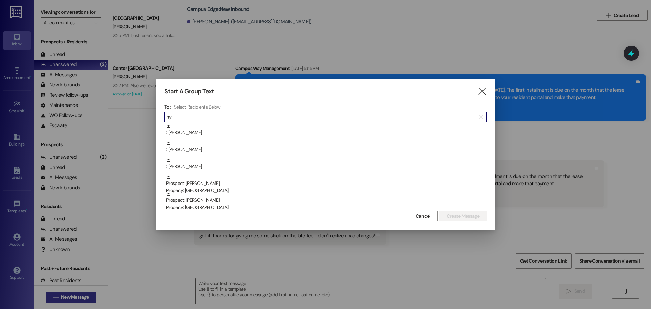
type input "t"
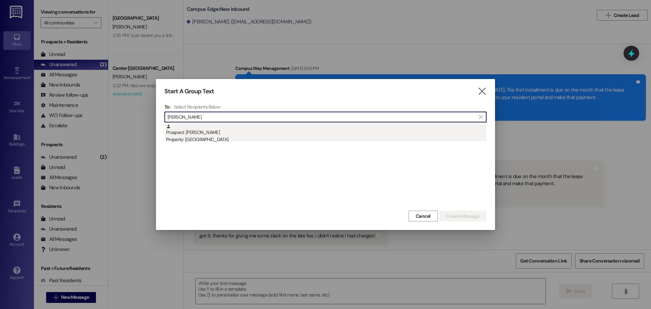
type input "[PERSON_NAME]"
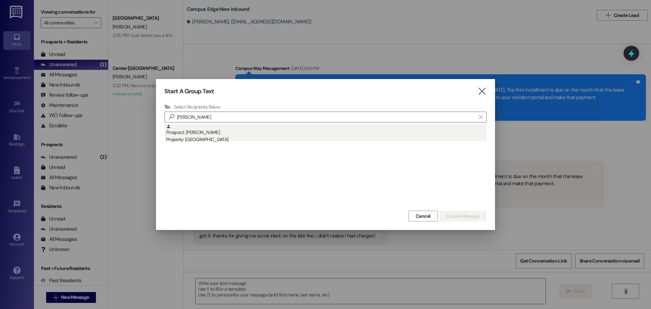
click at [216, 140] on div "Property: [GEOGRAPHIC_DATA]" at bounding box center [326, 139] width 320 height 7
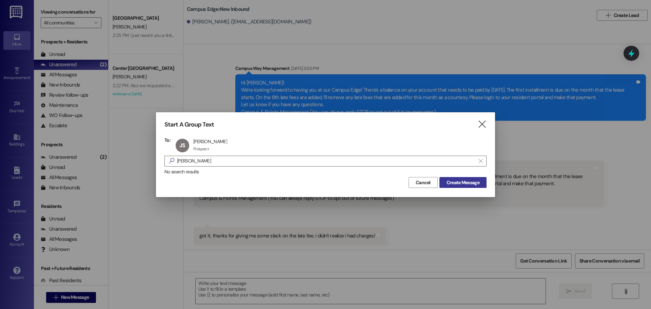
click at [457, 178] on button "Create Message" at bounding box center [462, 182] width 47 height 11
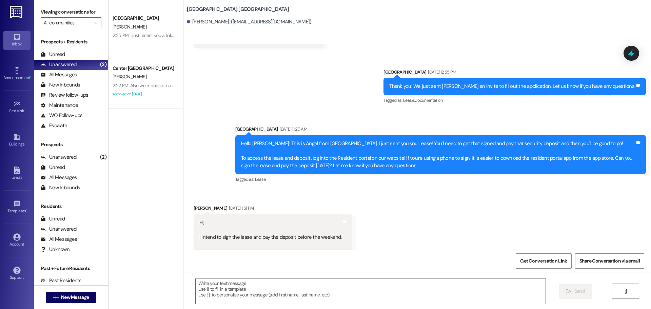
scroll to position [407, 0]
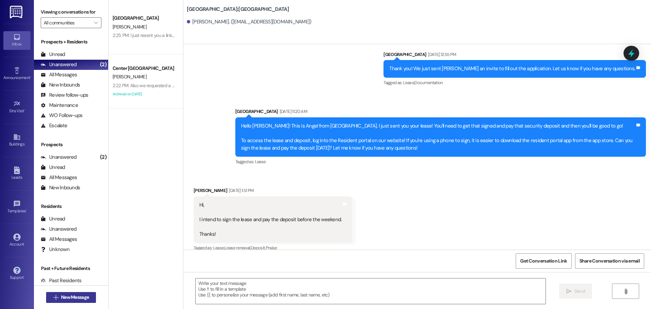
click at [64, 297] on span "New Message" at bounding box center [75, 297] width 28 height 7
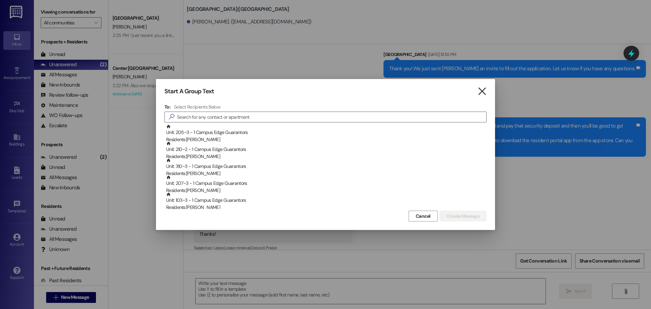
click at [477, 90] on icon "" at bounding box center [481, 91] width 9 height 7
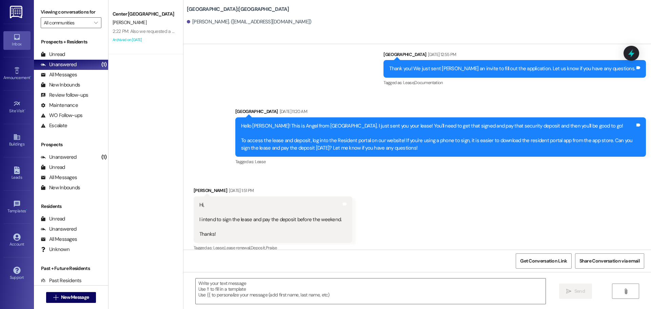
click at [410, 246] on div "Received via SMS [PERSON_NAME] [DATE] 1:51 PM Hi, I intend to sign the lease an…" at bounding box center [417, 215] width 468 height 86
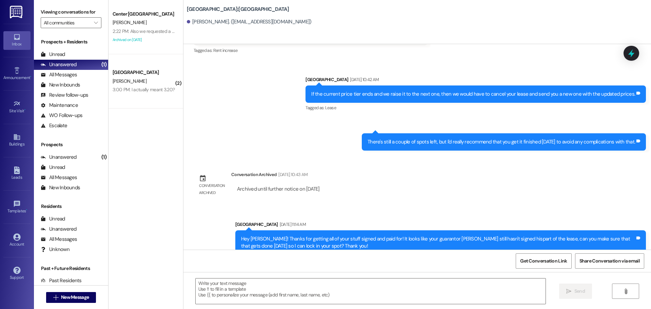
scroll to position [741, 0]
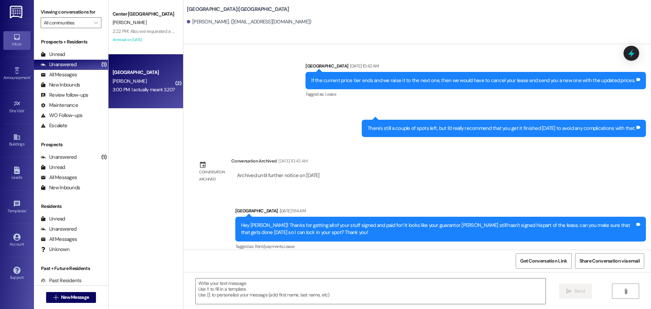
click at [164, 64] on div "East Pointe Prospect [PERSON_NAME] 3:00 PM: I actually meant 3.20? 3:00 PM: I a…" at bounding box center [145, 81] width 75 height 54
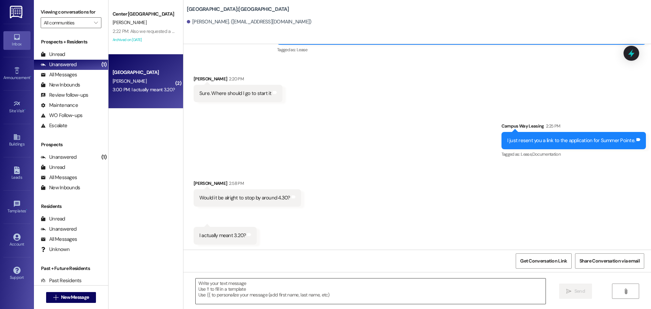
click at [293, 291] on textarea at bounding box center [371, 290] width 350 height 25
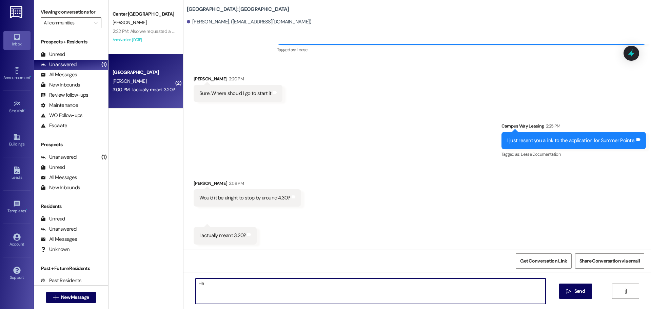
type textarea "H"
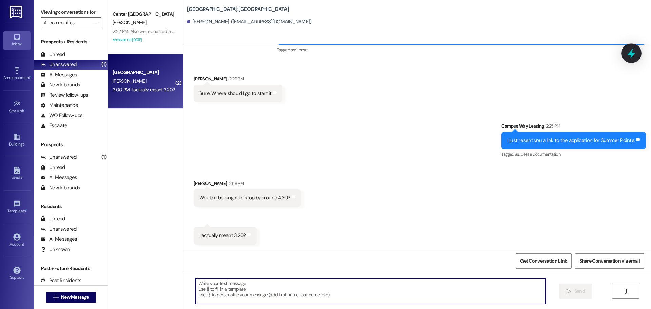
click at [634, 58] on icon at bounding box center [632, 53] width 12 height 12
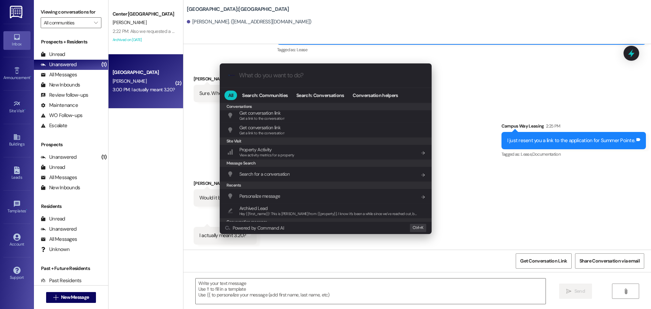
scroll to position [318, 0]
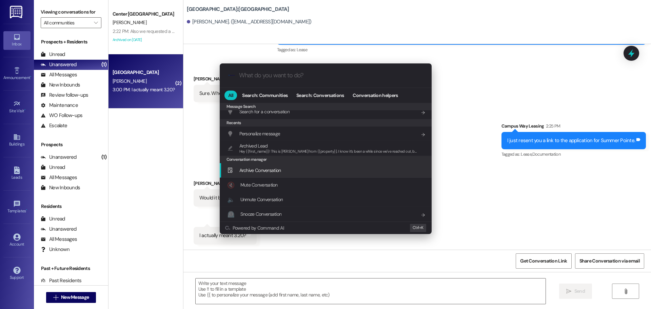
click at [278, 169] on span "Archive Conversation" at bounding box center [260, 170] width 42 height 6
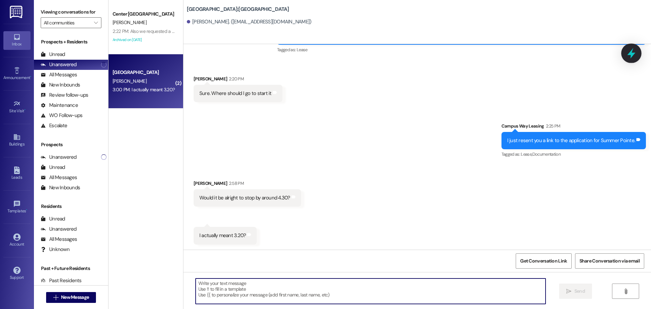
click at [629, 57] on icon at bounding box center [632, 53] width 12 height 12
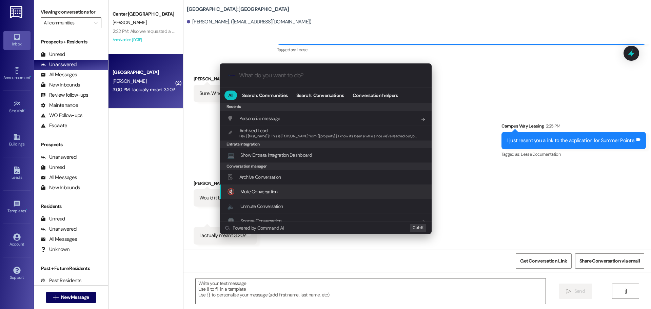
scroll to position [340, 0]
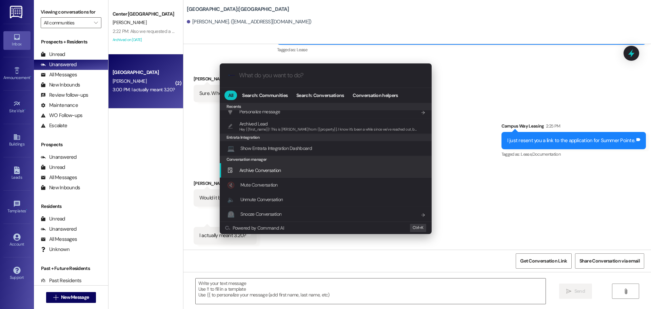
click at [289, 166] on div "Archive Conversation Add shortcut" at bounding box center [326, 169] width 198 height 7
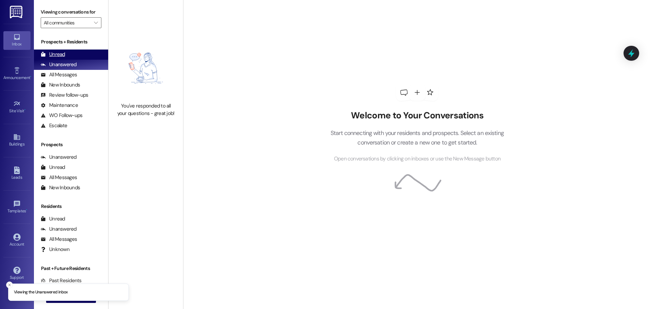
click at [77, 56] on div "Unread (0)" at bounding box center [71, 54] width 74 height 10
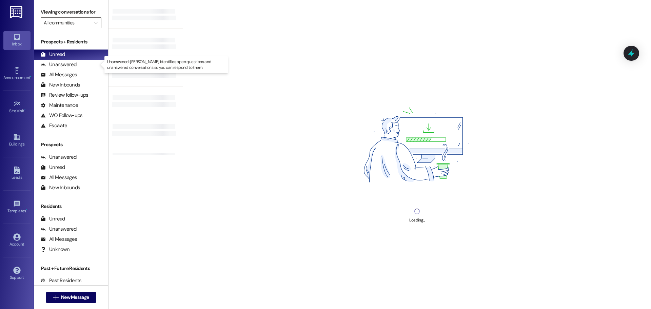
drag, startPoint x: 86, startPoint y: 65, endPoint x: 300, endPoint y: 47, distance: 215.0
click at [300, 47] on div "Loading..." at bounding box center [417, 154] width 468 height 309
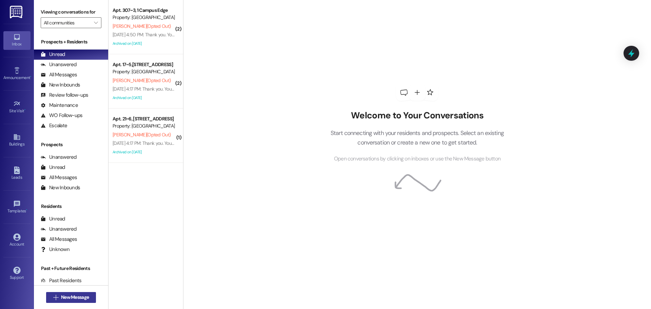
click at [53, 302] on button " New Message" at bounding box center [71, 297] width 50 height 11
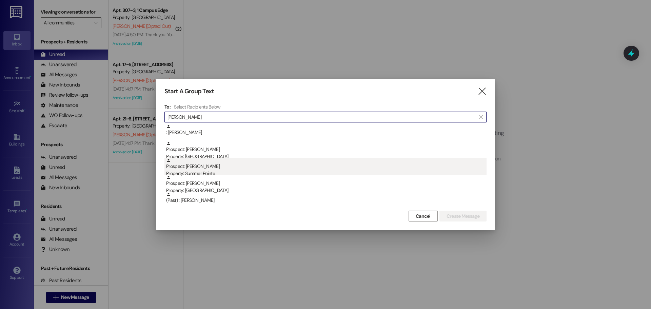
type input "[PERSON_NAME]"
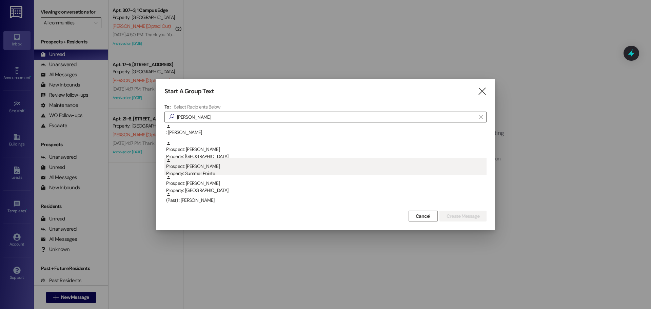
click at [222, 163] on div "Prospect: [PERSON_NAME] Property: Summer Pointe" at bounding box center [326, 167] width 320 height 19
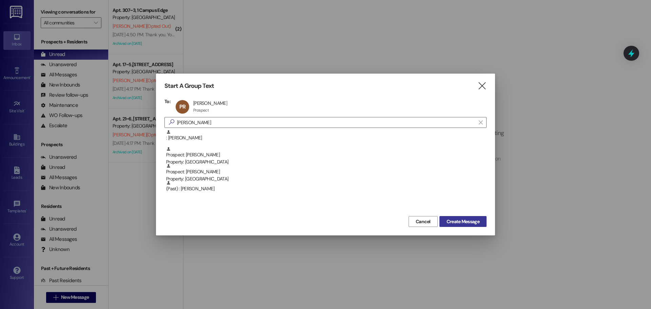
click at [454, 221] on span "Create Message" at bounding box center [463, 221] width 33 height 7
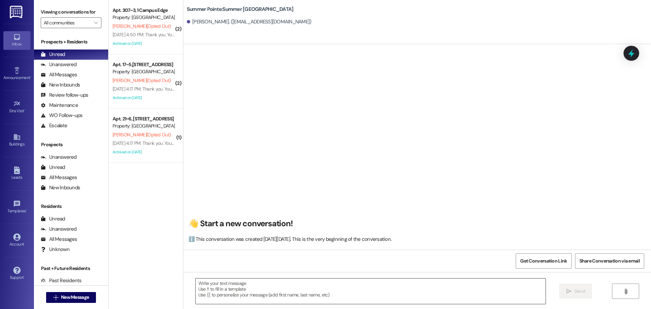
click at [225, 288] on textarea at bounding box center [371, 290] width 350 height 25
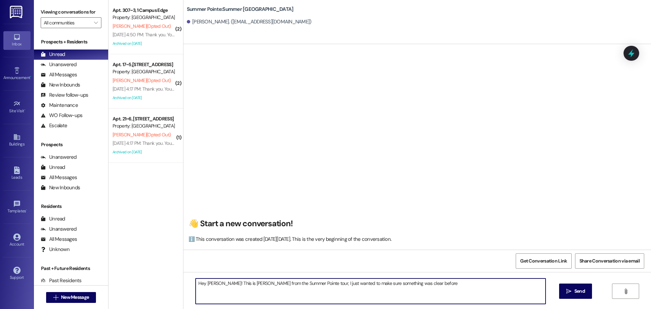
click at [425, 285] on textarea "Hey [PERSON_NAME]! This is [PERSON_NAME] from the Summer Pointe tour, I just wa…" at bounding box center [371, 290] width 350 height 25
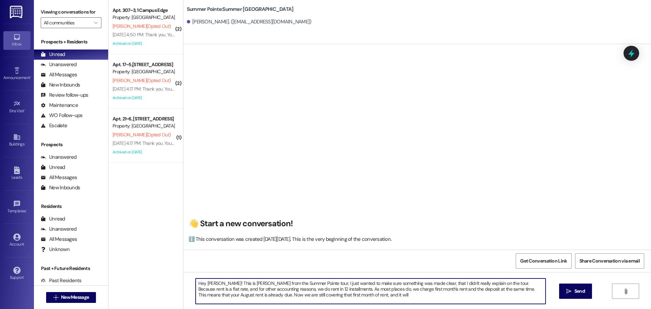
click at [404, 287] on textarea "Hey [PERSON_NAME]! This is [PERSON_NAME] from the Summer Pointe tour, I just wa…" at bounding box center [371, 290] width 350 height 25
drag, startPoint x: 428, startPoint y: 289, endPoint x: 404, endPoint y: 289, distance: 24.1
click at [404, 289] on textarea "Hey [PERSON_NAME]! This is [PERSON_NAME] from the Summer Pointe tour, I just wa…" at bounding box center [371, 290] width 350 height 25
click at [352, 298] on textarea "Hey [PERSON_NAME]! This is [PERSON_NAME] from the Summer Pointe tour, I just wa…" at bounding box center [371, 290] width 350 height 25
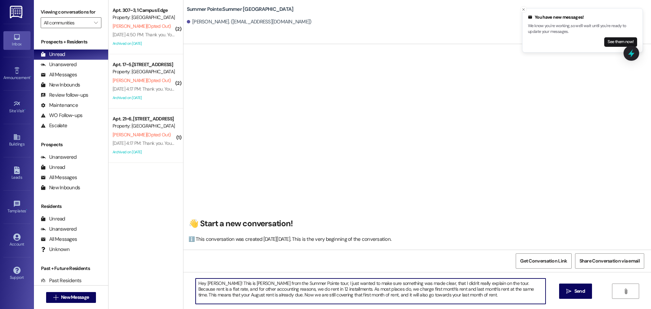
drag, startPoint x: 423, startPoint y: 292, endPoint x: 332, endPoint y: 296, distance: 91.0
click at [332, 296] on textarea "Hey [PERSON_NAME]! This is [PERSON_NAME] from the Summer Pointe tour, I just wa…" at bounding box center [371, 290] width 350 height 25
click at [436, 299] on textarea "Hey [PERSON_NAME]! This is [PERSON_NAME] from the Summer Pointe tour, I just wa…" at bounding box center [371, 290] width 350 height 25
drag, startPoint x: 433, startPoint y: 298, endPoint x: 326, endPoint y: 306, distance: 107.4
click at [326, 306] on div "Hey [PERSON_NAME]! This is [PERSON_NAME] from the Summer Pointe tour, I just wa…" at bounding box center [417, 297] width 468 height 51
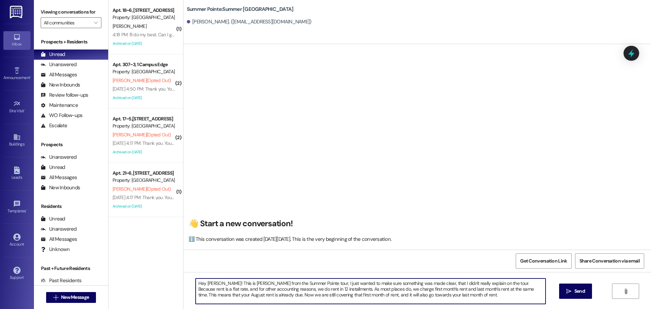
click at [454, 299] on textarea "Hey [PERSON_NAME]! This is [PERSON_NAME] from the Summer Pointe tour, I just wa…" at bounding box center [371, 290] width 350 height 25
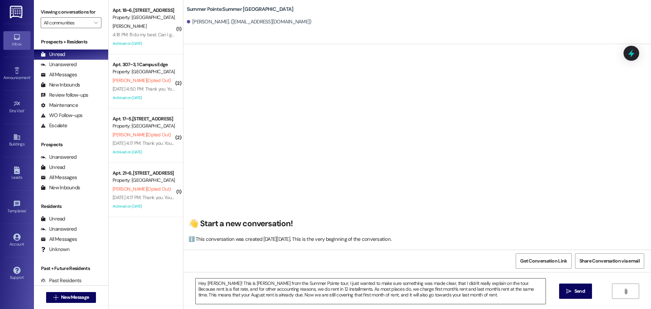
drag, startPoint x: 433, startPoint y: 304, endPoint x: 430, endPoint y: 301, distance: 3.9
click at [431, 302] on div "Hey [PERSON_NAME]! This is [PERSON_NAME] from the Summer Pointe tour, I just wa…" at bounding box center [417, 297] width 468 height 51
click at [426, 295] on textarea "Hey [PERSON_NAME]! This is [PERSON_NAME] from the Summer Pointe tour, I just wa…" at bounding box center [371, 290] width 350 height 25
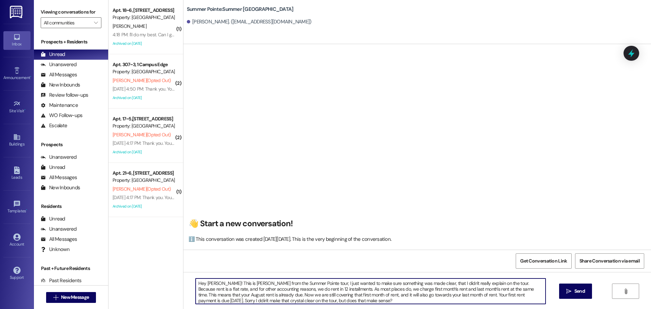
click at [533, 294] on textarea "Hey [PERSON_NAME]! This is [PERSON_NAME] from the Summer Pointe tour, I just wa…" at bounding box center [371, 290] width 350 height 25
type textarea "Hey [PERSON_NAME]! This is [PERSON_NAME] from the Summer Pointe tour, I just wa…"
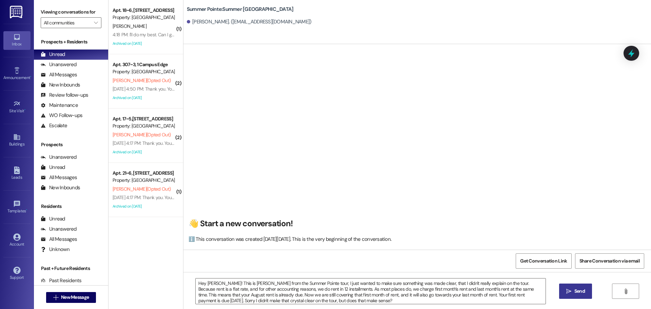
click at [566, 287] on button " Send" at bounding box center [575, 290] width 33 height 15
click at [82, 65] on div "Unanswered (0)" at bounding box center [71, 65] width 74 height 10
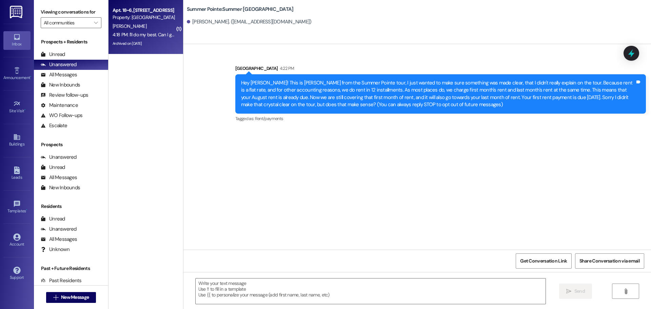
click at [161, 19] on div "Property: [GEOGRAPHIC_DATA]" at bounding box center [144, 17] width 63 height 7
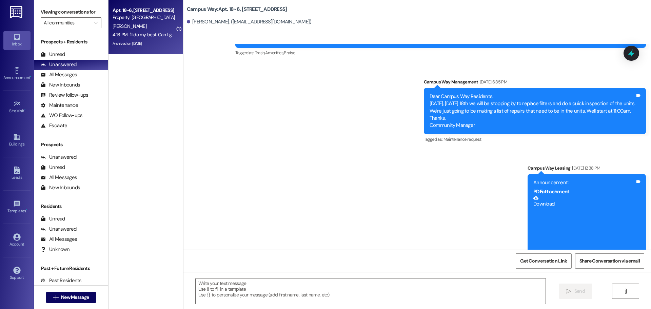
scroll to position [4057, 0]
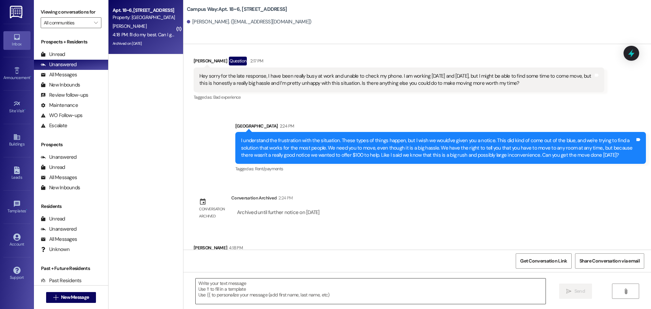
click at [279, 300] on textarea at bounding box center [371, 290] width 350 height 25
click at [286, 288] on textarea "Yes, the door code for apartment 15 is" at bounding box center [371, 290] width 350 height 25
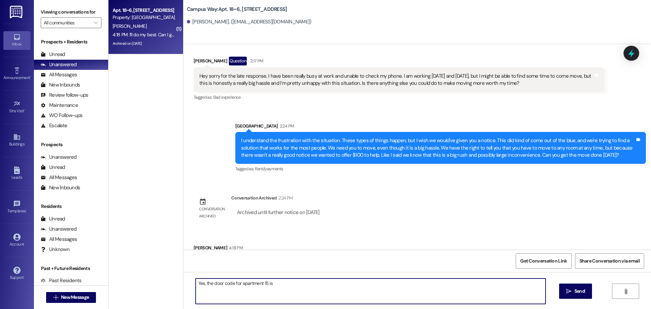
paste textarea "672348"
type textarea "Yes, the door code for apartment 15 is 672348"
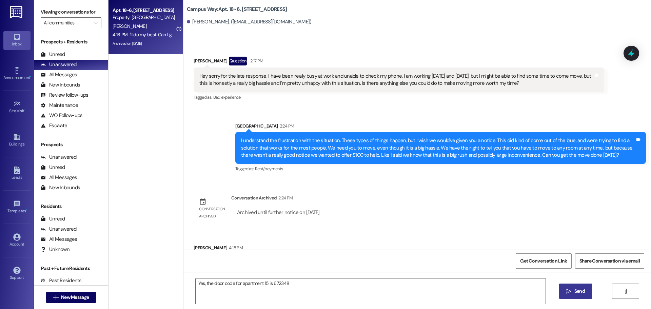
click at [559, 286] on button " Send" at bounding box center [575, 290] width 33 height 15
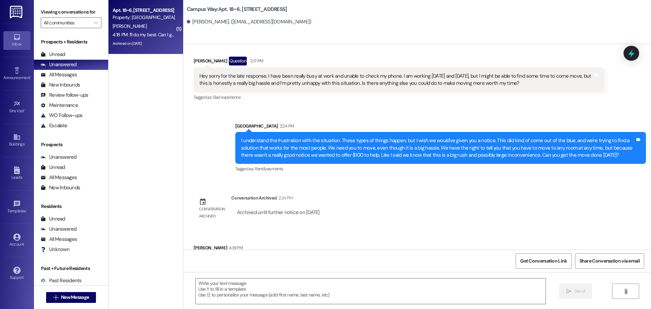
scroll to position [4105, 0]
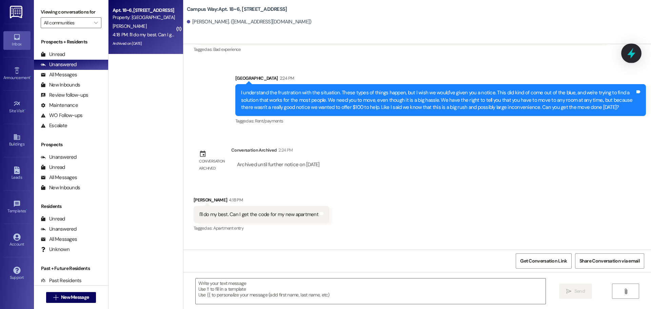
click at [632, 52] on icon at bounding box center [631, 53] width 8 height 11
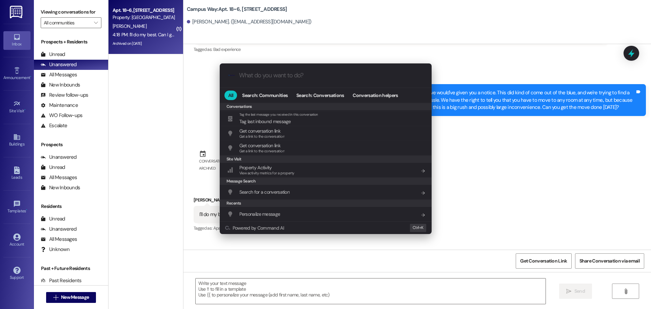
scroll to position [318, 0]
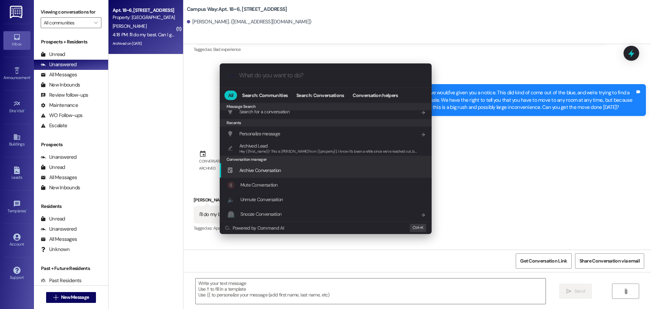
click at [260, 175] on div "Archive Conversation Add shortcut" at bounding box center [326, 170] width 212 height 15
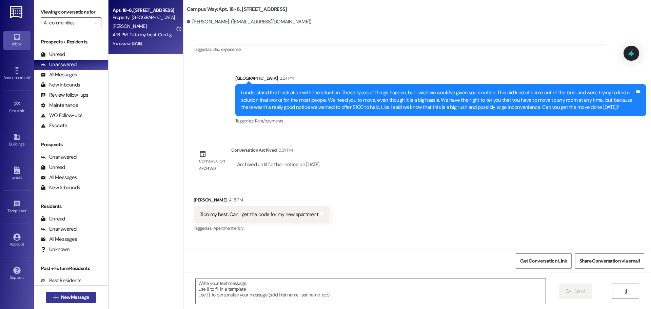
click at [76, 302] on button " New Message" at bounding box center [71, 297] width 50 height 11
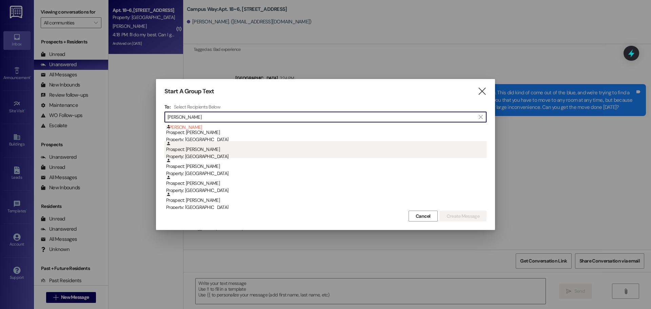
scroll to position [68, 0]
type input "[PERSON_NAME]"
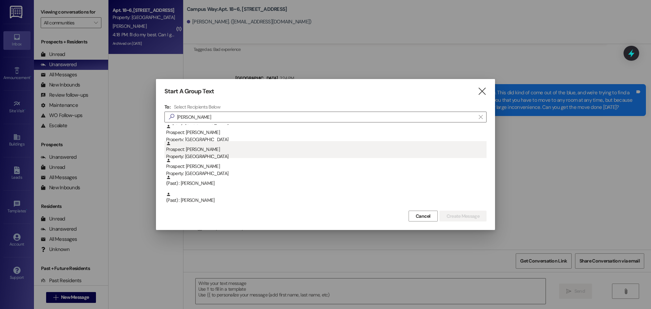
click at [272, 146] on div "Prospect: [PERSON_NAME] Property: Campus Way" at bounding box center [326, 150] width 320 height 19
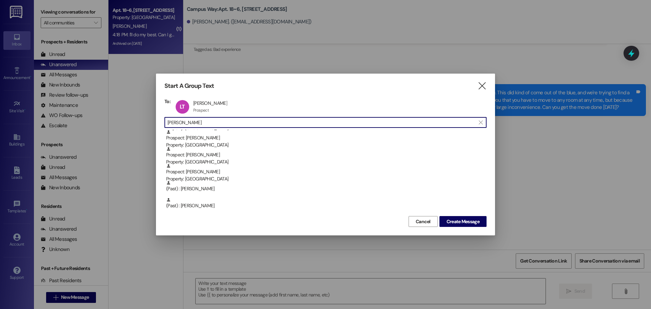
drag, startPoint x: 214, startPoint y: 123, endPoint x: 131, endPoint y: 111, distance: 83.9
click at [131, 111] on div "Start A Group Text  To: LT [PERSON_NAME] [PERSON_NAME] Prospect Prospect click…" at bounding box center [325, 154] width 651 height 309
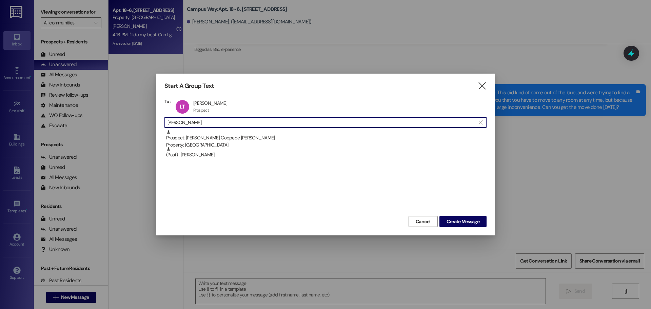
scroll to position [0, 0]
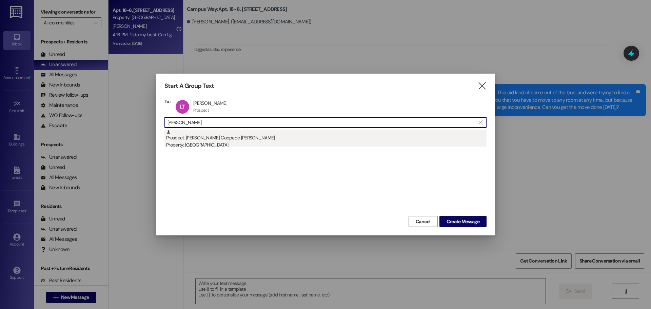
type input "[PERSON_NAME]"
click at [231, 144] on div "Property: [GEOGRAPHIC_DATA]" at bounding box center [326, 144] width 320 height 7
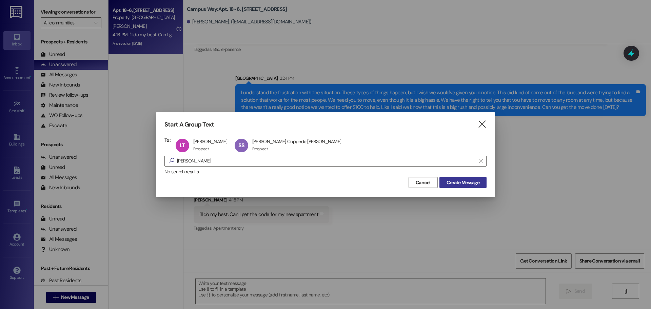
click at [483, 179] on button "Create Message" at bounding box center [462, 182] width 47 height 11
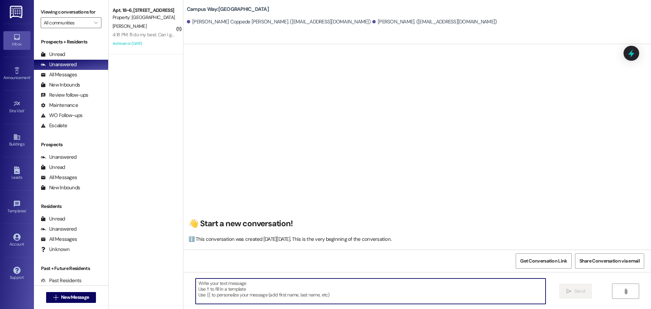
click at [293, 285] on textarea at bounding box center [371, 290] width 350 height 25
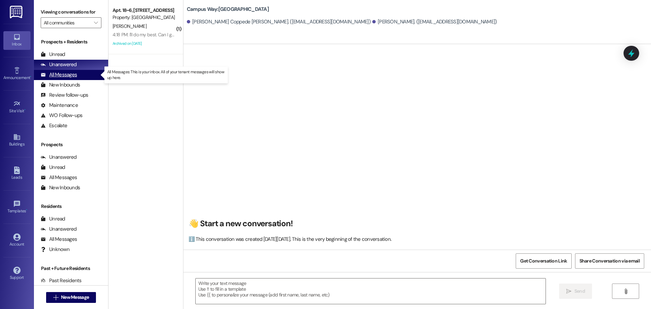
click at [85, 76] on div "All Messages (undefined)" at bounding box center [71, 75] width 74 height 10
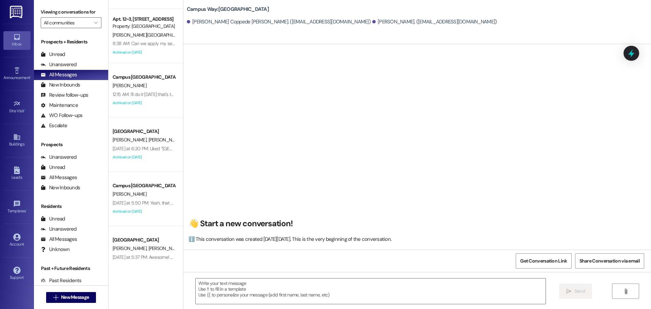
scroll to position [2407, 0]
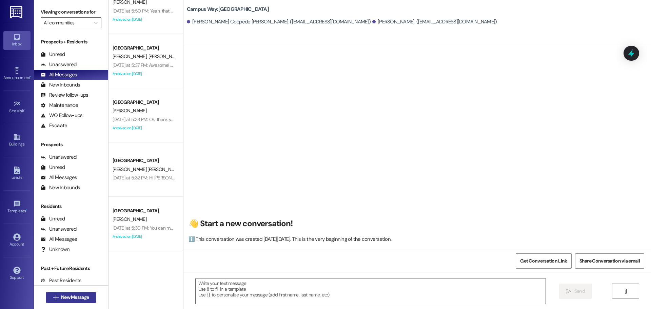
click at [80, 293] on button " New Message" at bounding box center [71, 297] width 50 height 11
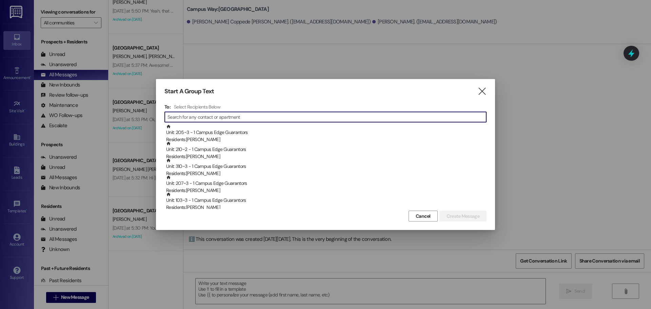
click at [483, 88] on icon "" at bounding box center [481, 91] width 9 height 7
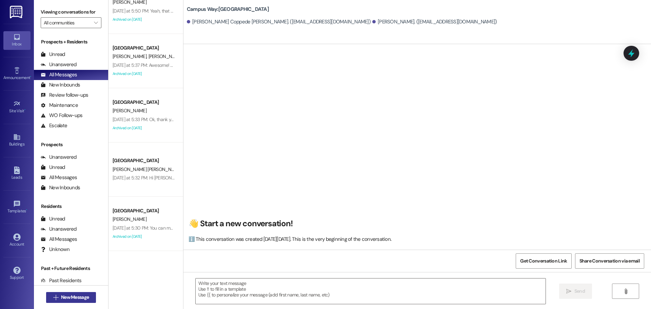
click at [89, 292] on button " New Message" at bounding box center [71, 297] width 50 height 11
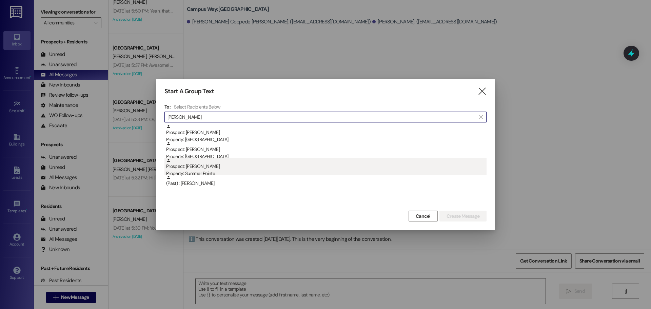
type input "[PERSON_NAME]"
click at [234, 172] on div "Property: Summer Pointe" at bounding box center [326, 173] width 320 height 7
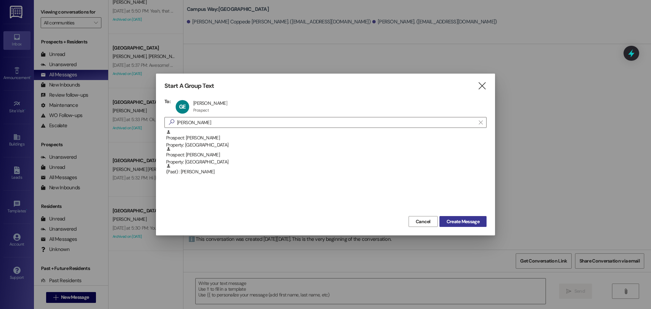
click at [455, 224] on span "Create Message" at bounding box center [463, 221] width 33 height 7
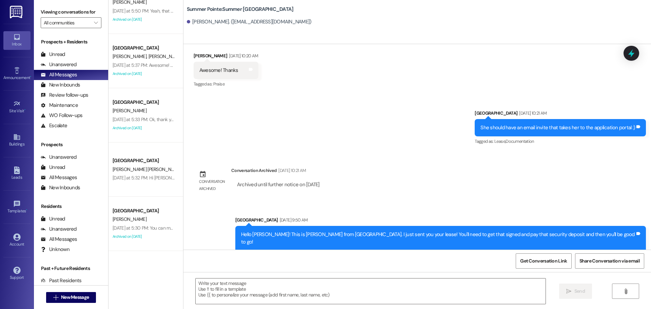
scroll to position [198, 0]
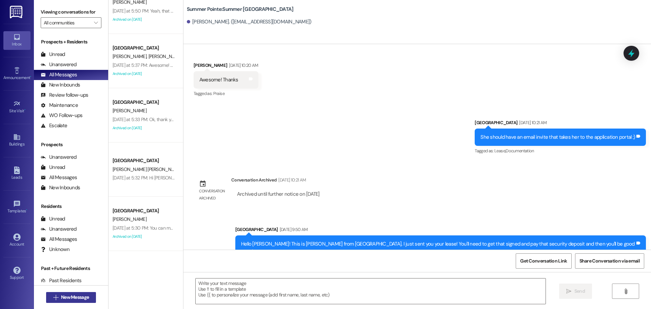
click at [71, 294] on span "New Message" at bounding box center [75, 297] width 28 height 7
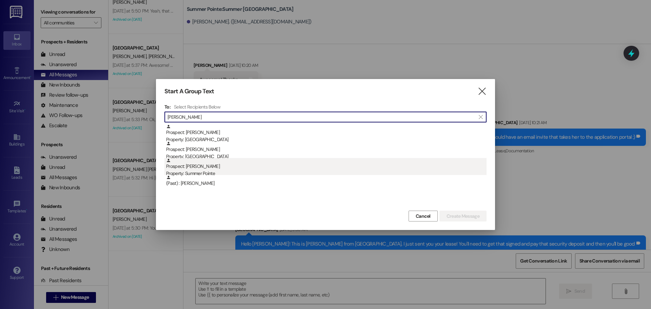
type input "[PERSON_NAME]"
click at [227, 172] on div "Property: Summer Pointe" at bounding box center [326, 173] width 320 height 7
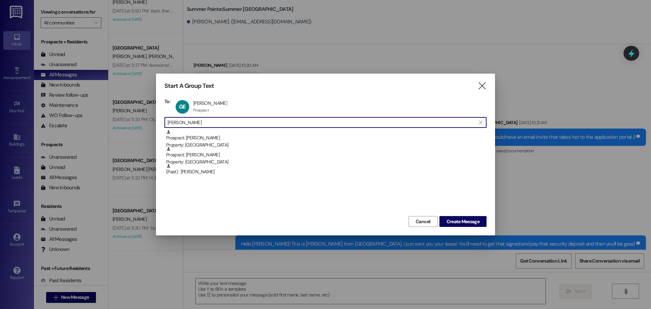
drag, startPoint x: 210, startPoint y: 122, endPoint x: 95, endPoint y: 140, distance: 116.3
click at [96, 142] on div "Start A Group Text  To: GE [PERSON_NAME] [PERSON_NAME] Prospect Prospect click…" at bounding box center [325, 154] width 651 height 309
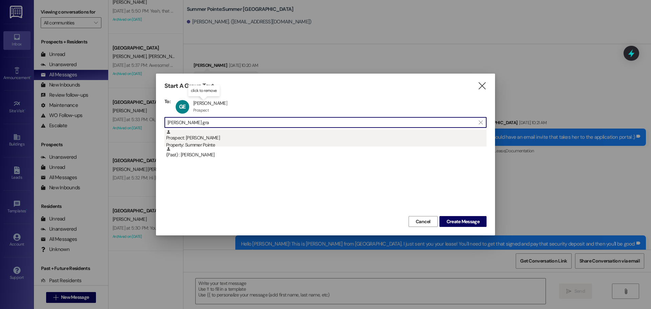
type input "[PERSON_NAME] gra"
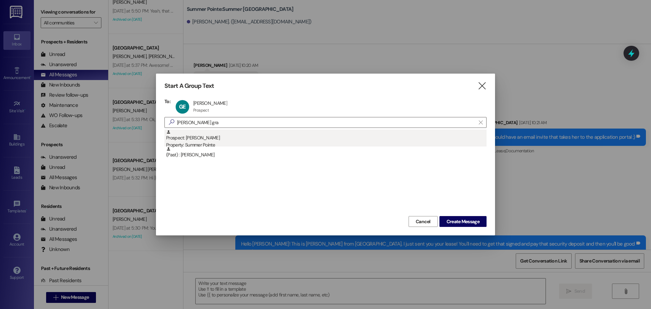
click at [239, 140] on div "Prospect: Wilson Graff Property: Summer Pointe" at bounding box center [326, 139] width 320 height 19
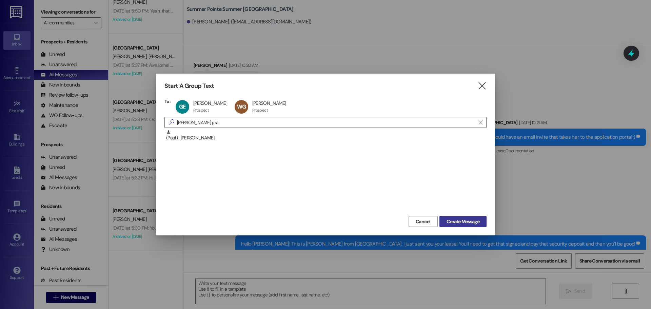
click at [464, 226] on button "Create Message" at bounding box center [462, 221] width 47 height 11
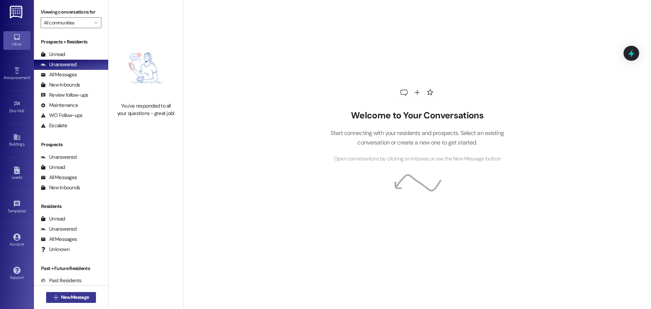
click at [53, 296] on icon "" at bounding box center [55, 297] width 5 height 5
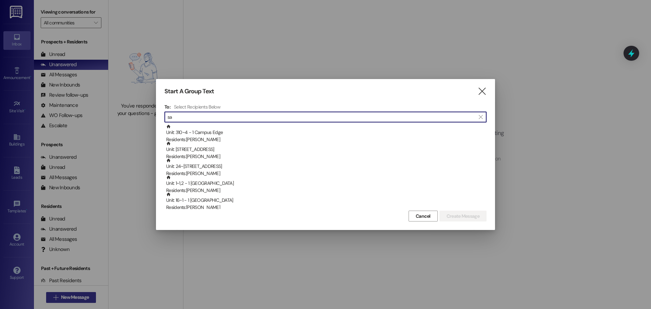
type input "s"
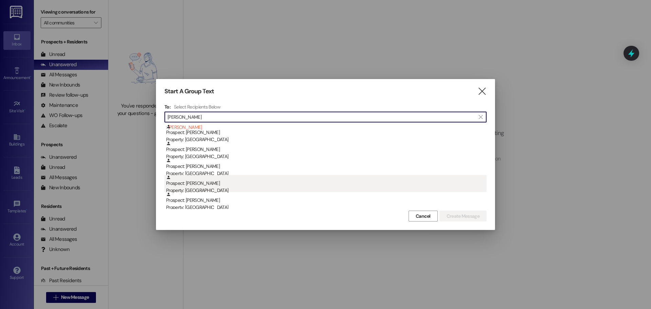
click at [204, 185] on div "Prospect: [PERSON_NAME] Property: Campus Way" at bounding box center [326, 184] width 320 height 19
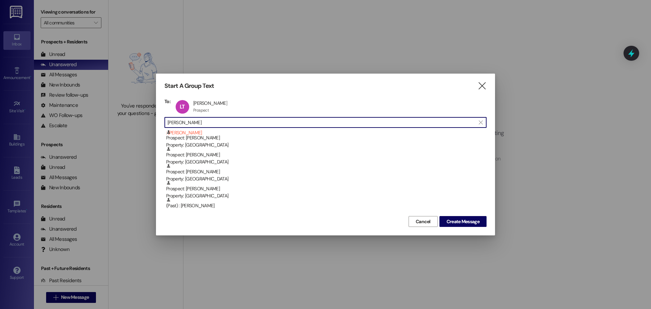
scroll to position [0, 0]
drag, startPoint x: 220, startPoint y: 122, endPoint x: 169, endPoint y: 131, distance: 51.3
click at [171, 131] on div "To: LT [PERSON_NAME] [PERSON_NAME] Prospect Prospect click to remove  [PERSON_…" at bounding box center [325, 156] width 322 height 116
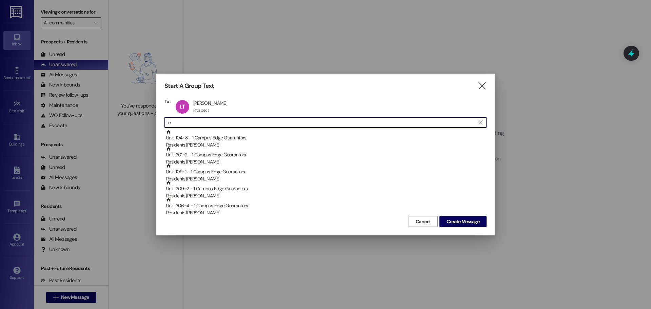
type input "l"
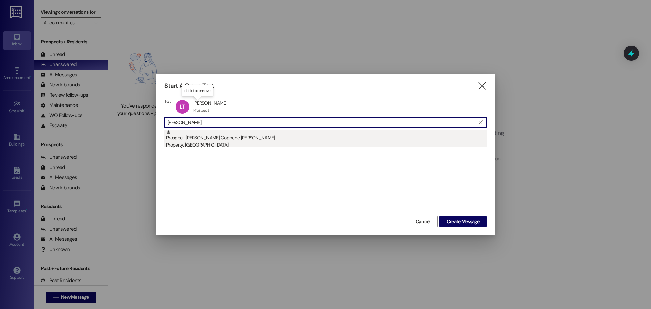
type input "[PERSON_NAME]"
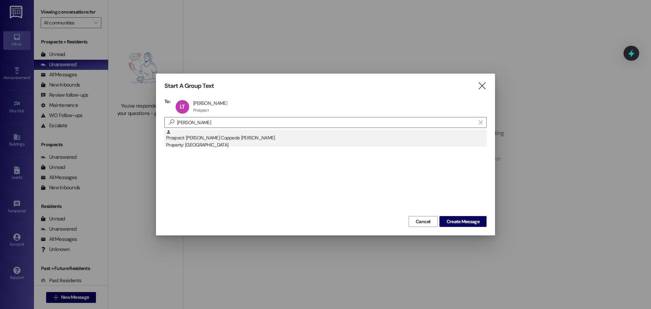
click at [262, 142] on div "Property: [GEOGRAPHIC_DATA]" at bounding box center [326, 144] width 320 height 7
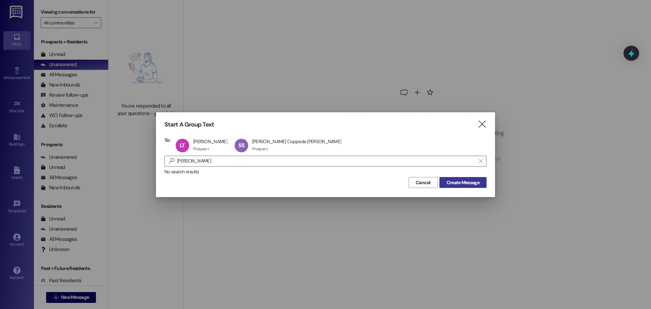
click at [460, 178] on button "Create Message" at bounding box center [462, 182] width 47 height 11
click at [457, 184] on span "Create Message" at bounding box center [463, 182] width 33 height 7
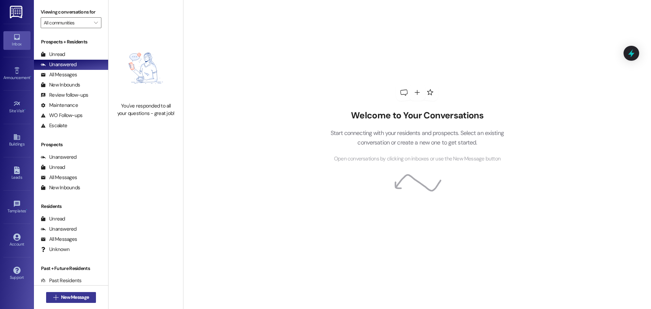
click at [74, 301] on button " New Message" at bounding box center [71, 297] width 50 height 11
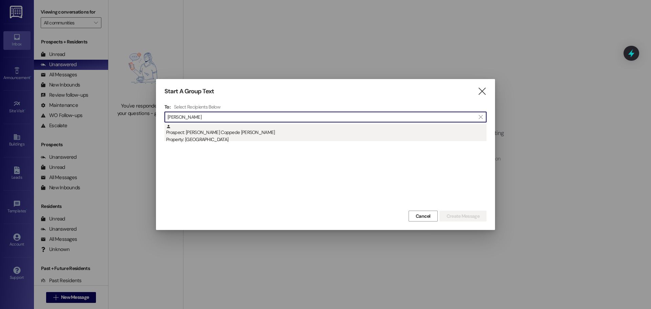
type input "[PERSON_NAME]"
click at [229, 131] on div "Prospect: [PERSON_NAME] Coppede [PERSON_NAME] Property: Campus Way" at bounding box center [326, 133] width 320 height 19
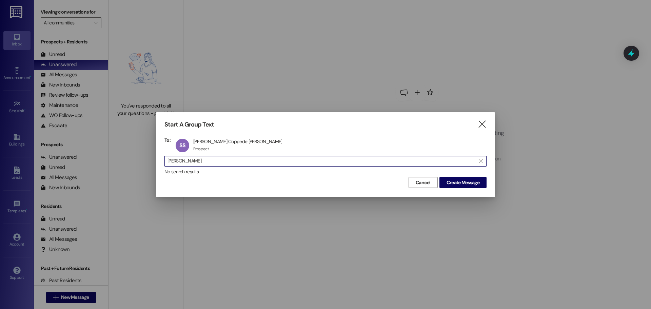
drag, startPoint x: 210, startPoint y: 160, endPoint x: 73, endPoint y: 180, distance: 138.4
click at [73, 180] on div "Start A Group Text  To: SS [PERSON_NAME] Coppede [PERSON_NAME] [PERSON_NAME] P…" at bounding box center [325, 154] width 651 height 309
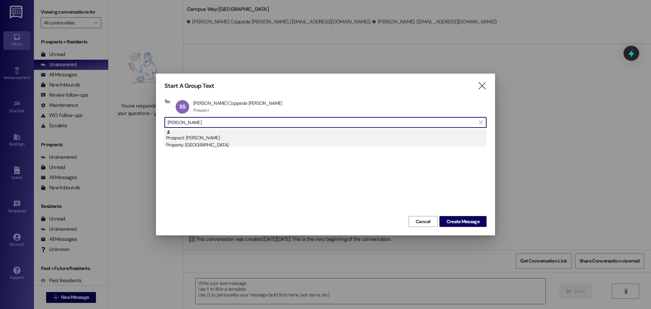
type input "[PERSON_NAME]"
click at [234, 136] on div "Prospect: [PERSON_NAME] Property: Campus Way" at bounding box center [326, 139] width 320 height 19
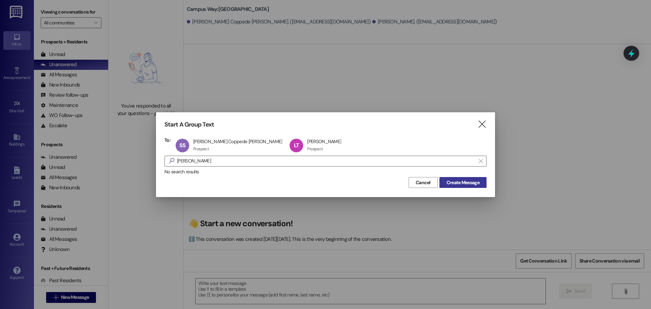
click at [455, 182] on span "Create Message" at bounding box center [463, 182] width 33 height 7
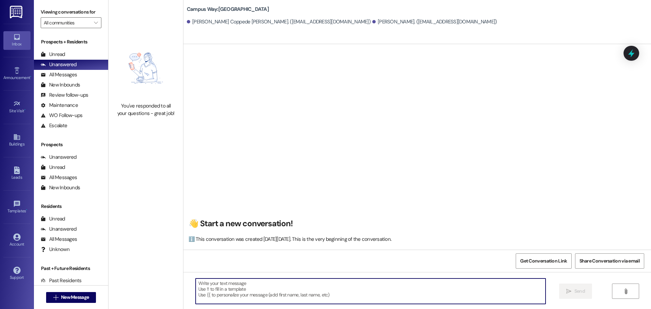
click at [254, 297] on textarea at bounding box center [371, 290] width 350 height 25
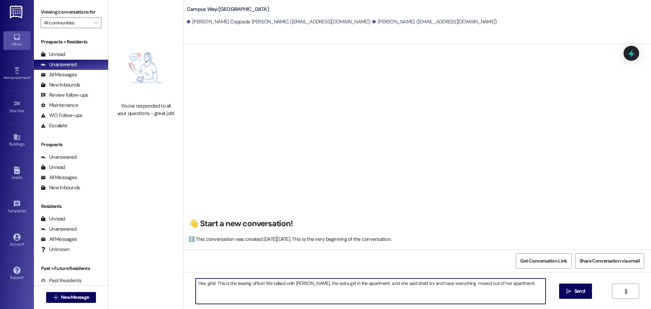
click at [521, 284] on textarea "Hey girls! This is the leasing office! We talked with [PERSON_NAME], the extra …" at bounding box center [371, 290] width 350 height 25
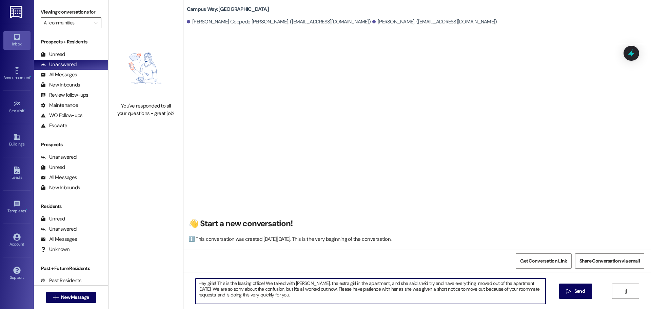
click at [357, 285] on textarea "Hey girls! This is the leasing office! We talked with [PERSON_NAME], the extra …" at bounding box center [371, 290] width 350 height 25
click at [356, 289] on textarea "Hey girls! This is the leasing office! We talked with [PERSON_NAME], the extra …" at bounding box center [371, 290] width 350 height 25
type textarea "Hey girls! This is the leasing office! We talked with [PERSON_NAME], the extra …"
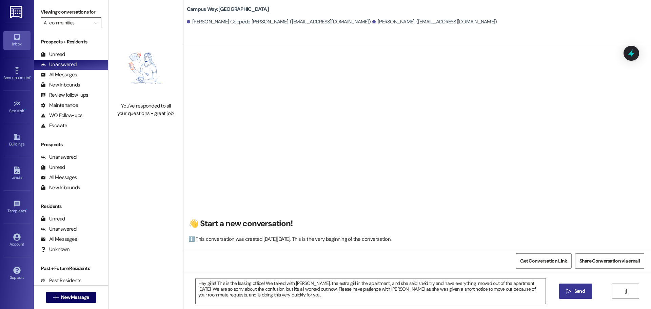
click at [568, 293] on icon "" at bounding box center [568, 291] width 5 height 5
